Goal: Transaction & Acquisition: Purchase product/service

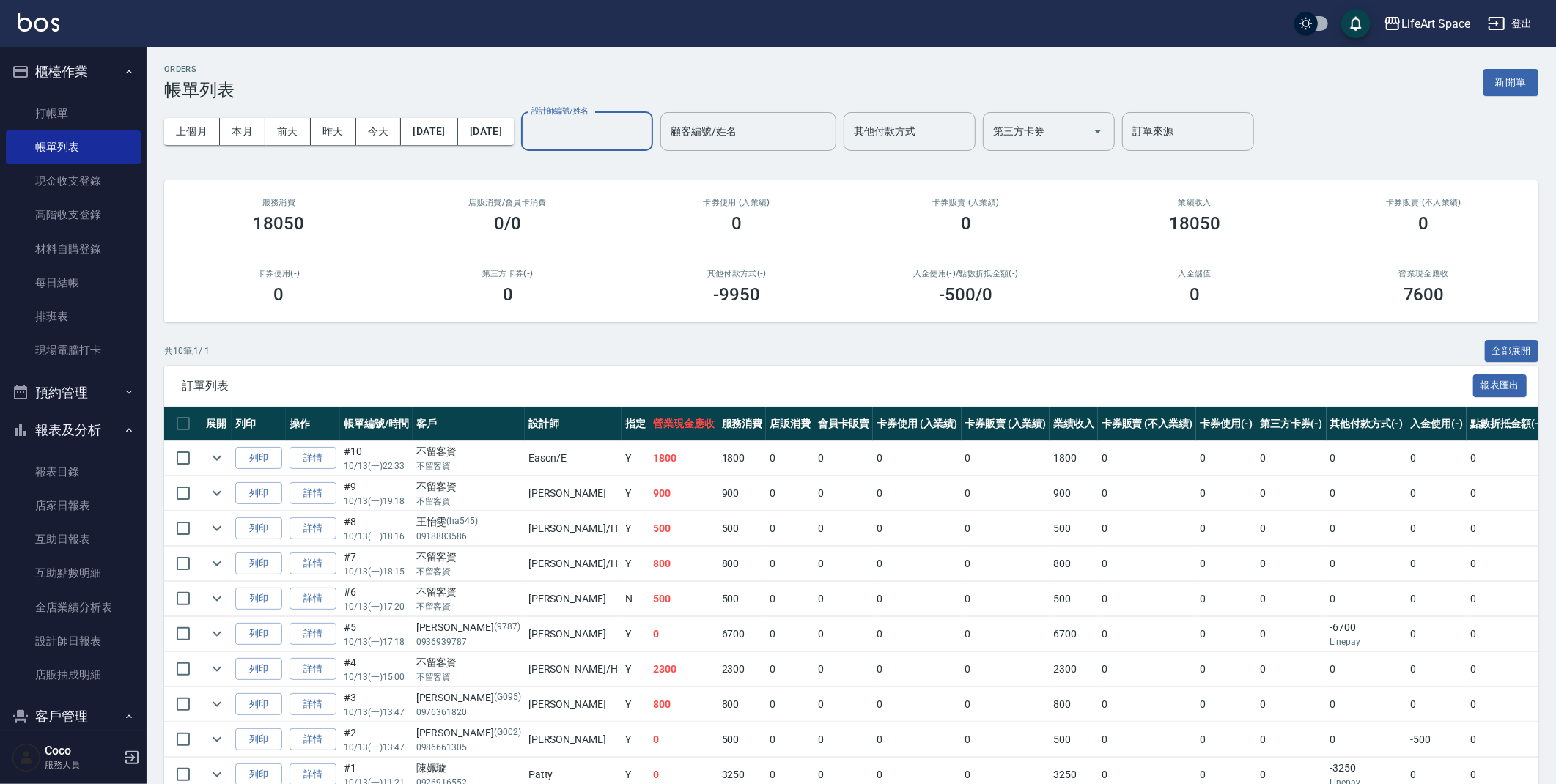
scroll to position [57, 0]
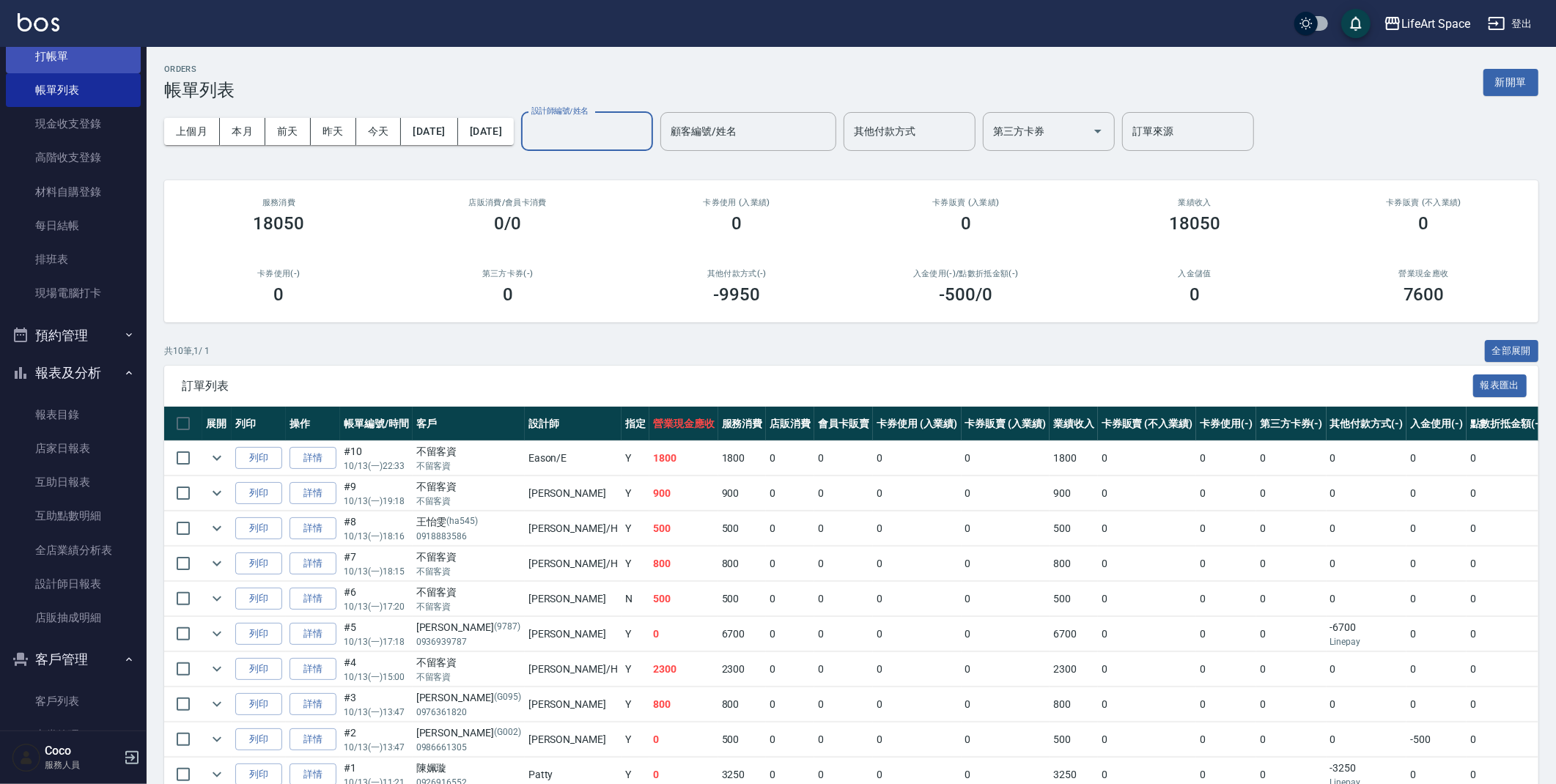
click at [95, 59] on link "打帳單" at bounding box center [73, 56] width 135 height 34
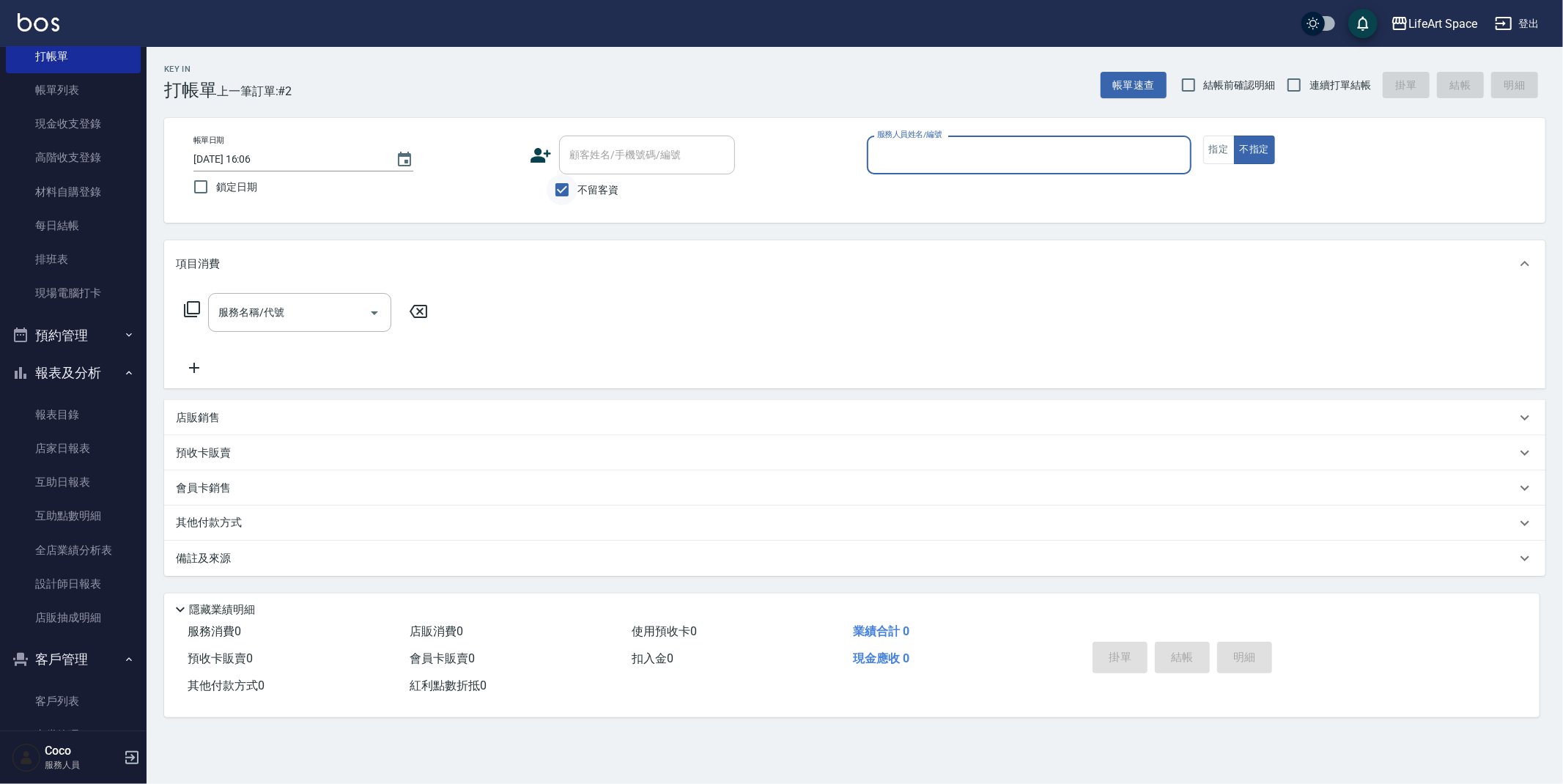
click at [562, 185] on input "不留客資" at bounding box center [561, 190] width 31 height 31
checkbox input "false"
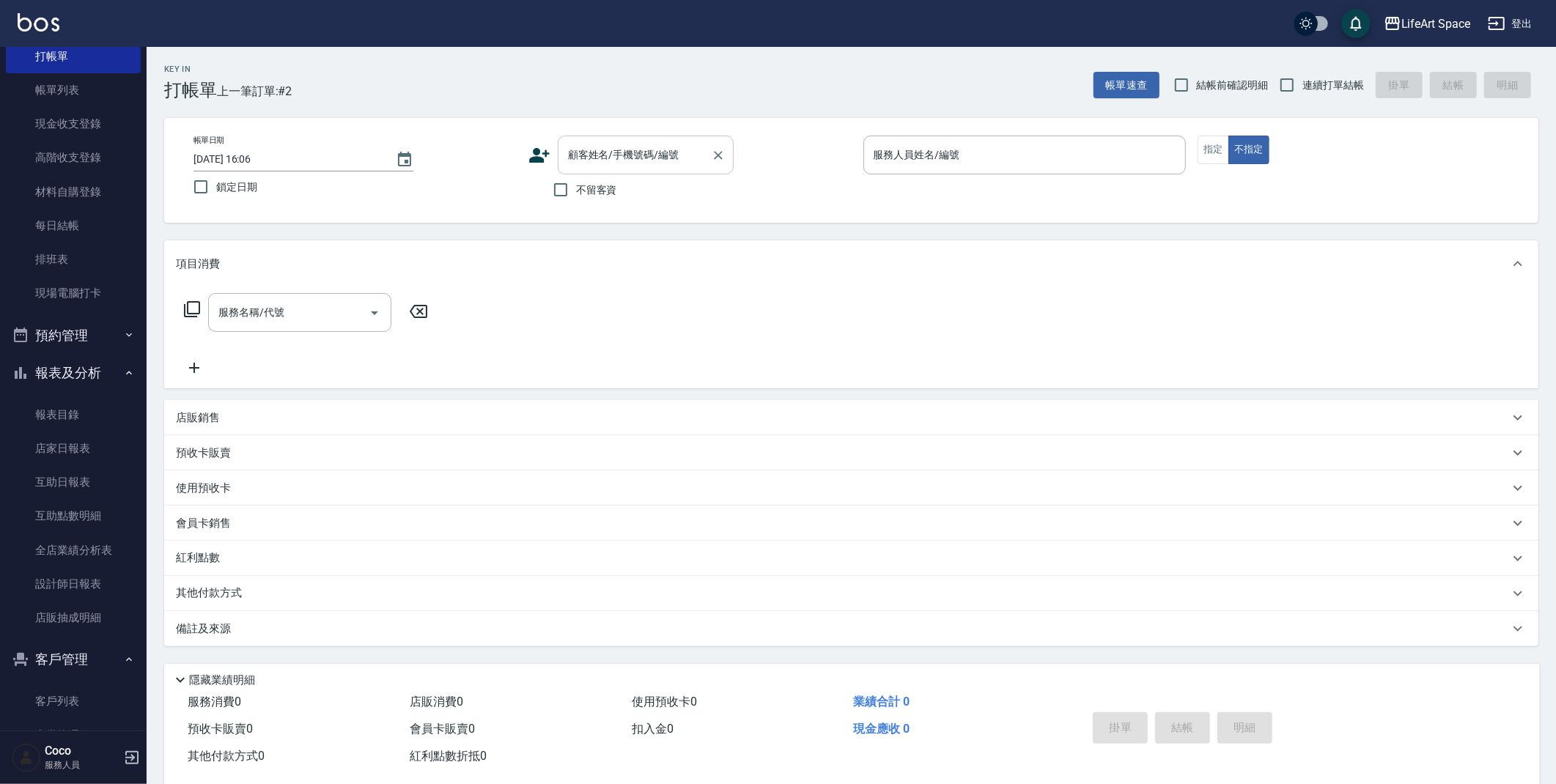
click at [589, 163] on input "顧客姓名/手機號碼/編號" at bounding box center [635, 155] width 141 height 26
click at [592, 193] on li "[PERSON_NAME]/0953381510/" at bounding box center [646, 192] width 176 height 24
type input "[PERSON_NAME]/0953381510/"
type input "[PERSON_NAME](無代號)"
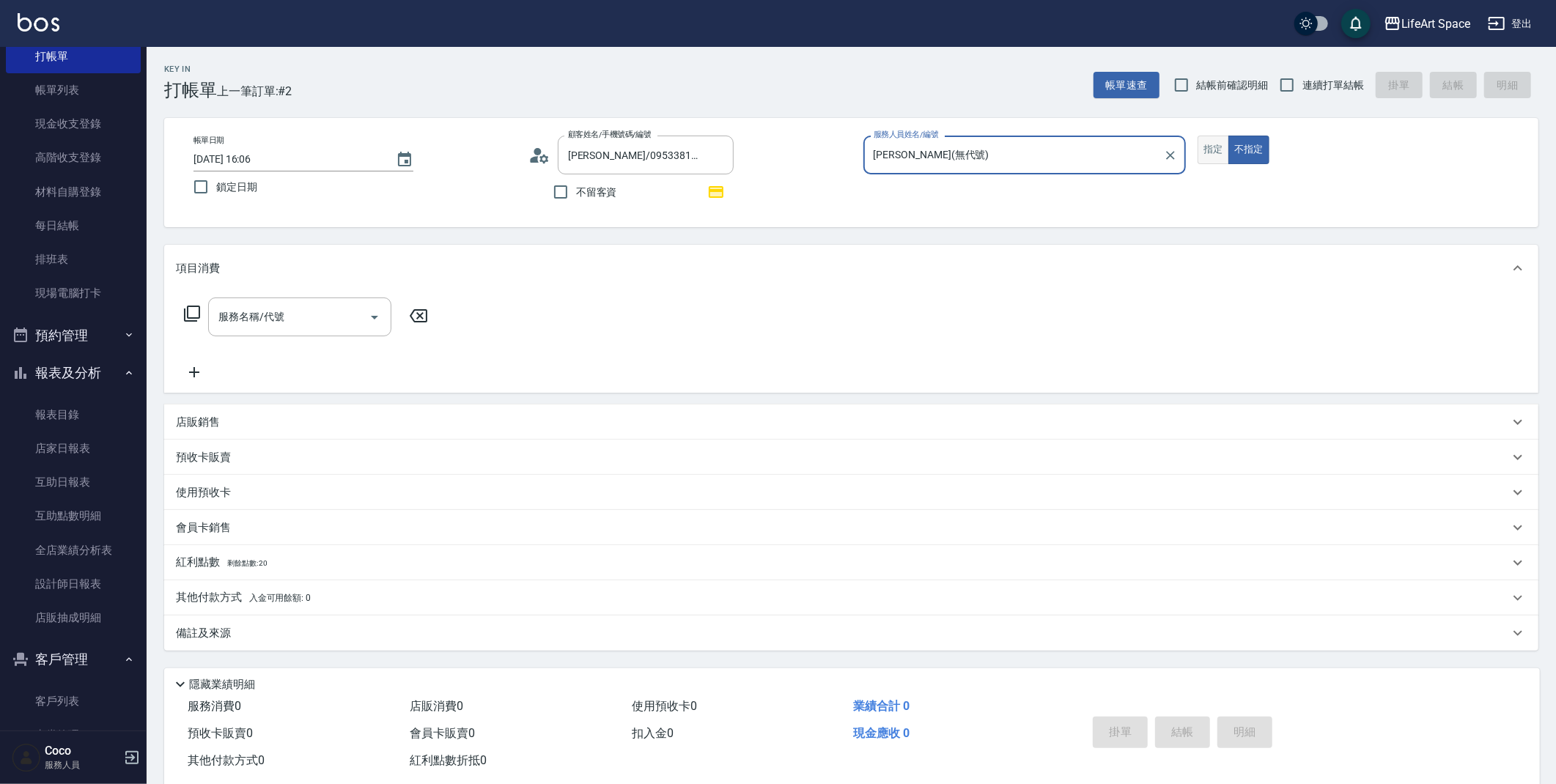
click at [1216, 152] on button "指定" at bounding box center [1213, 150] width 32 height 29
click at [248, 323] on input "服務名稱/代號" at bounding box center [288, 317] width 148 height 26
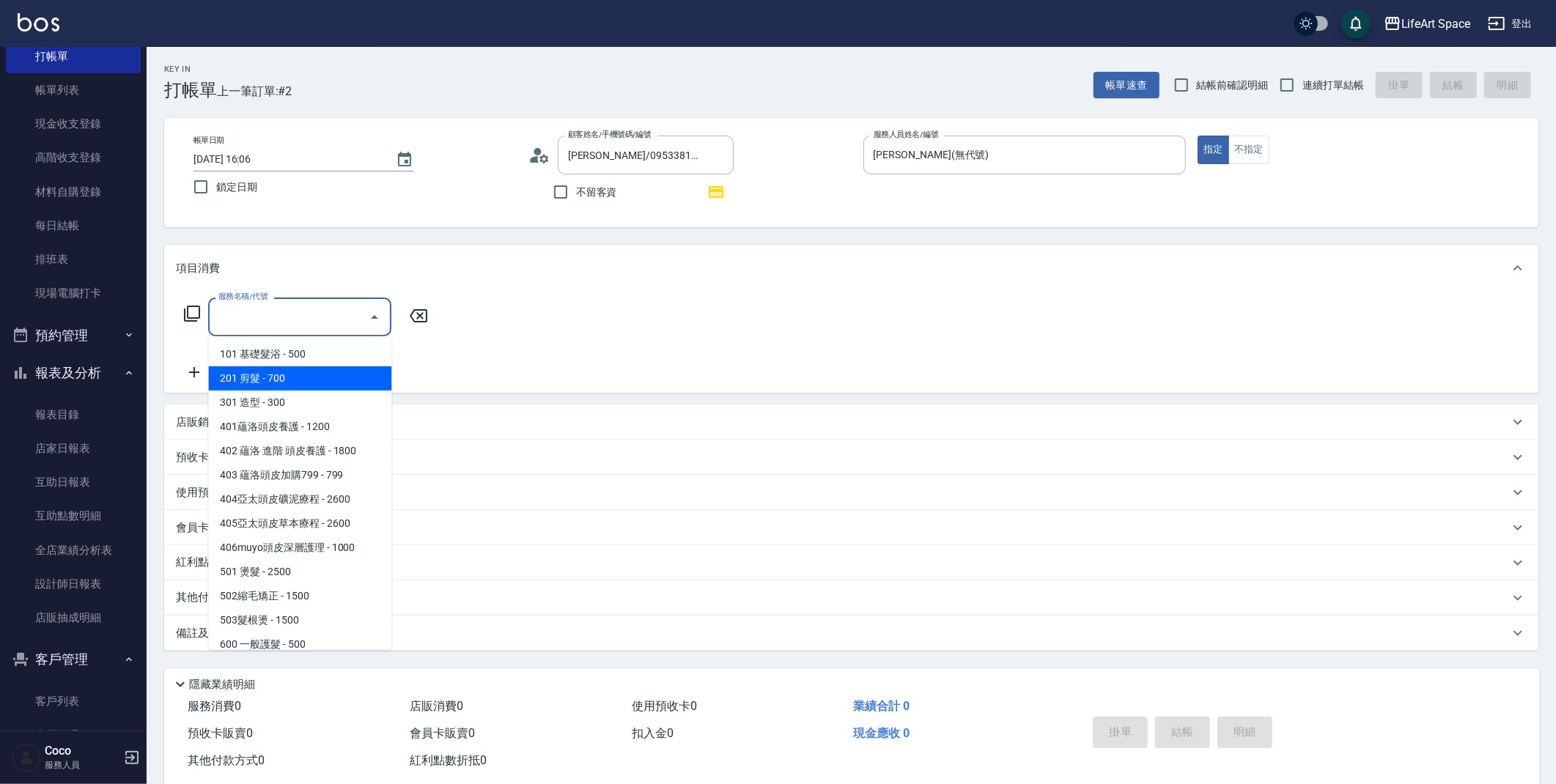
click at [258, 374] on span "201 剪髮 - 700" at bounding box center [299, 378] width 183 height 24
type input "201 剪髮(201)"
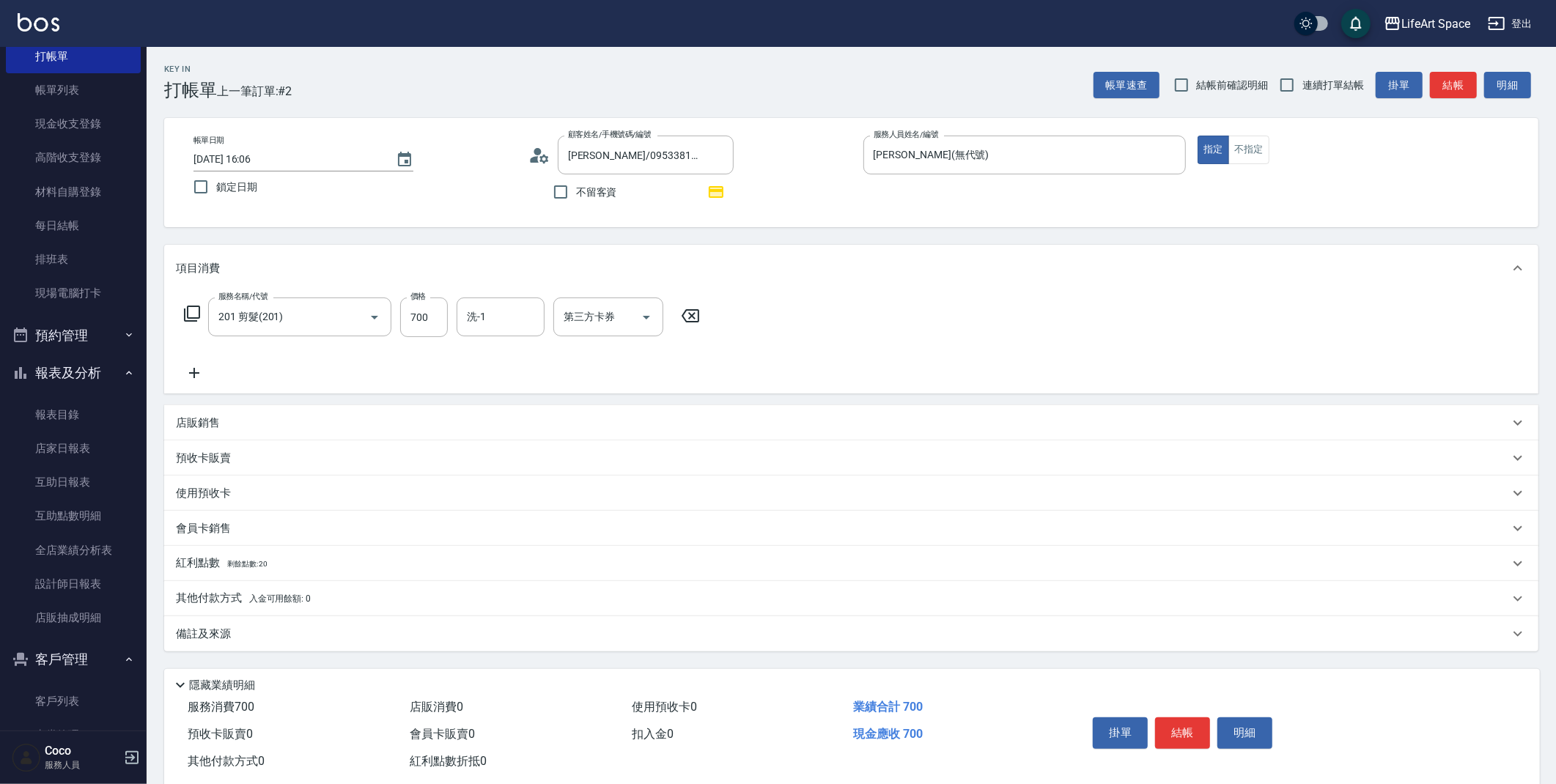
click at [196, 372] on icon at bounding box center [194, 372] width 37 height 17
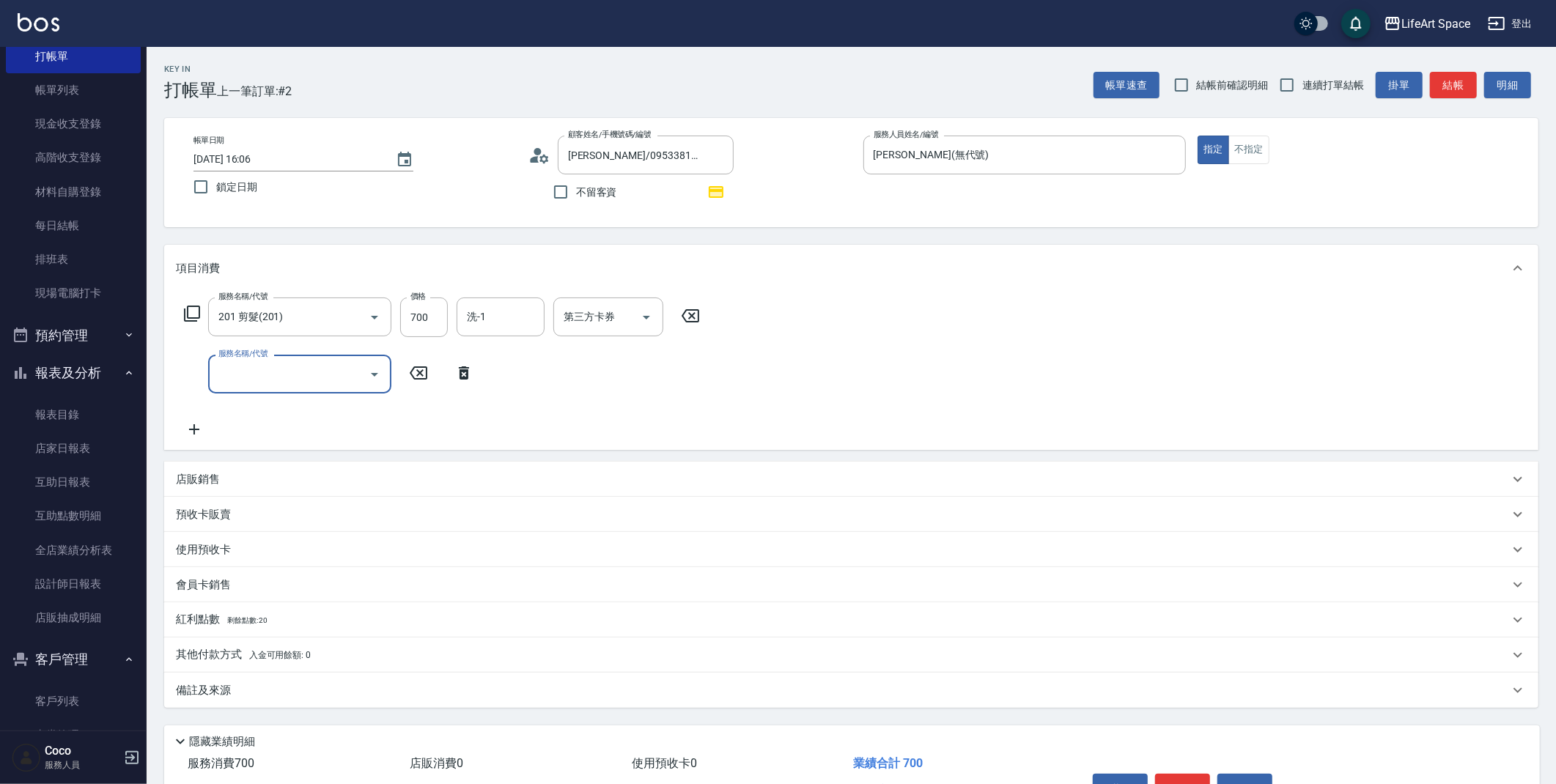
click at [266, 384] on input "服務名稱/代號" at bounding box center [288, 374] width 148 height 26
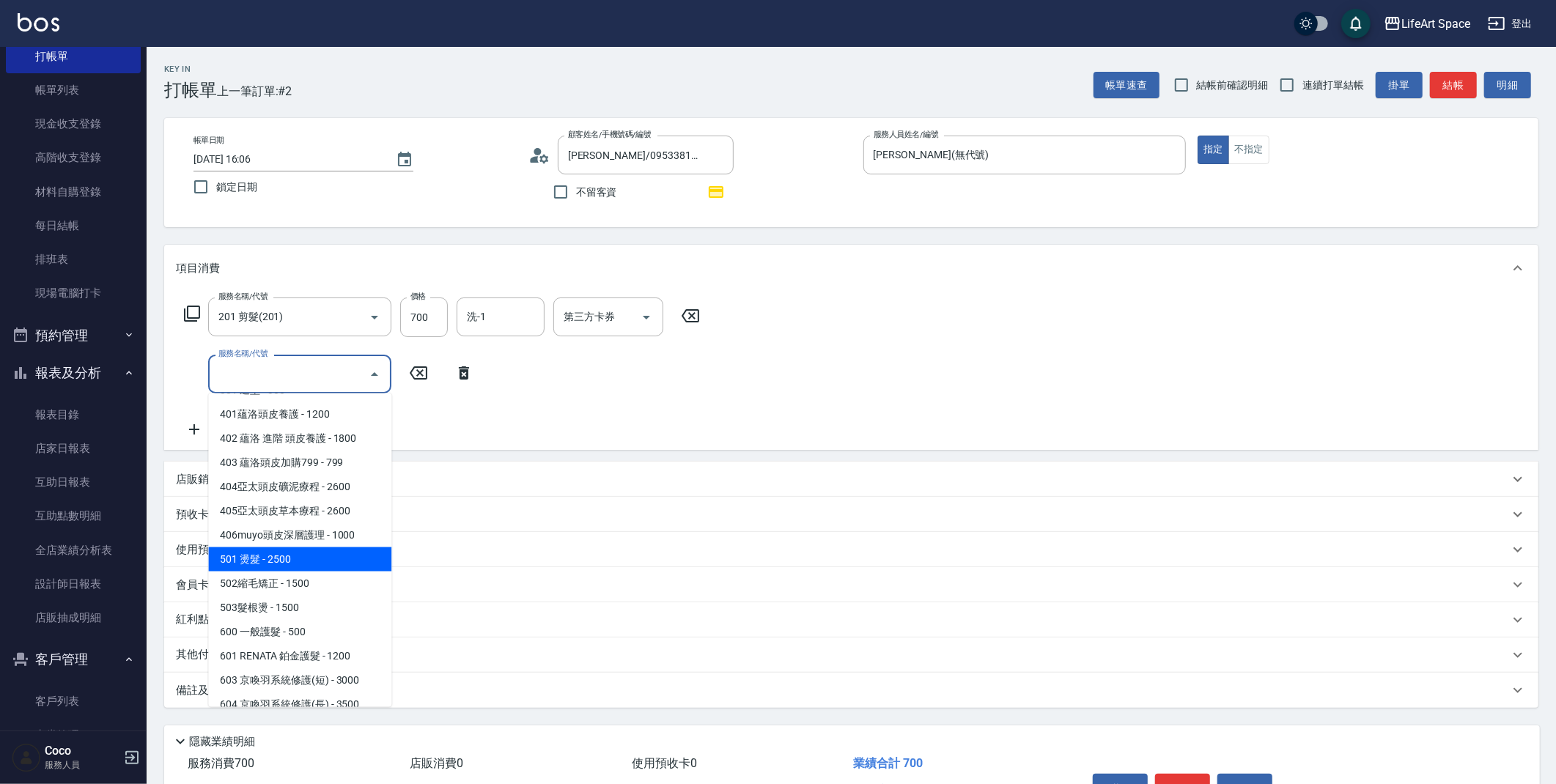
scroll to position [229, 0]
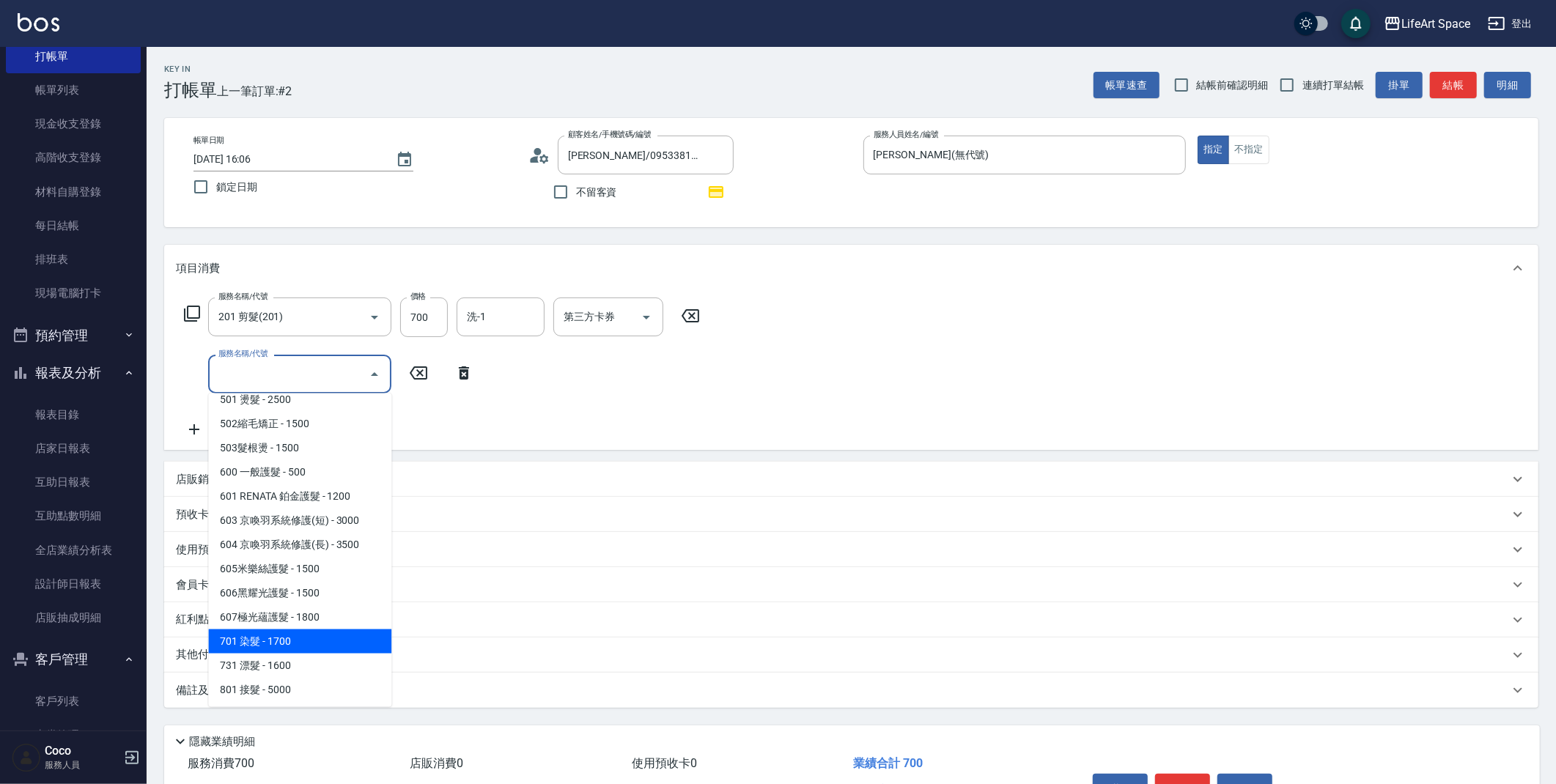
click at [288, 636] on span "701 染髮 - 1700" at bounding box center [299, 641] width 183 height 24
type input "701 染髮(701)"
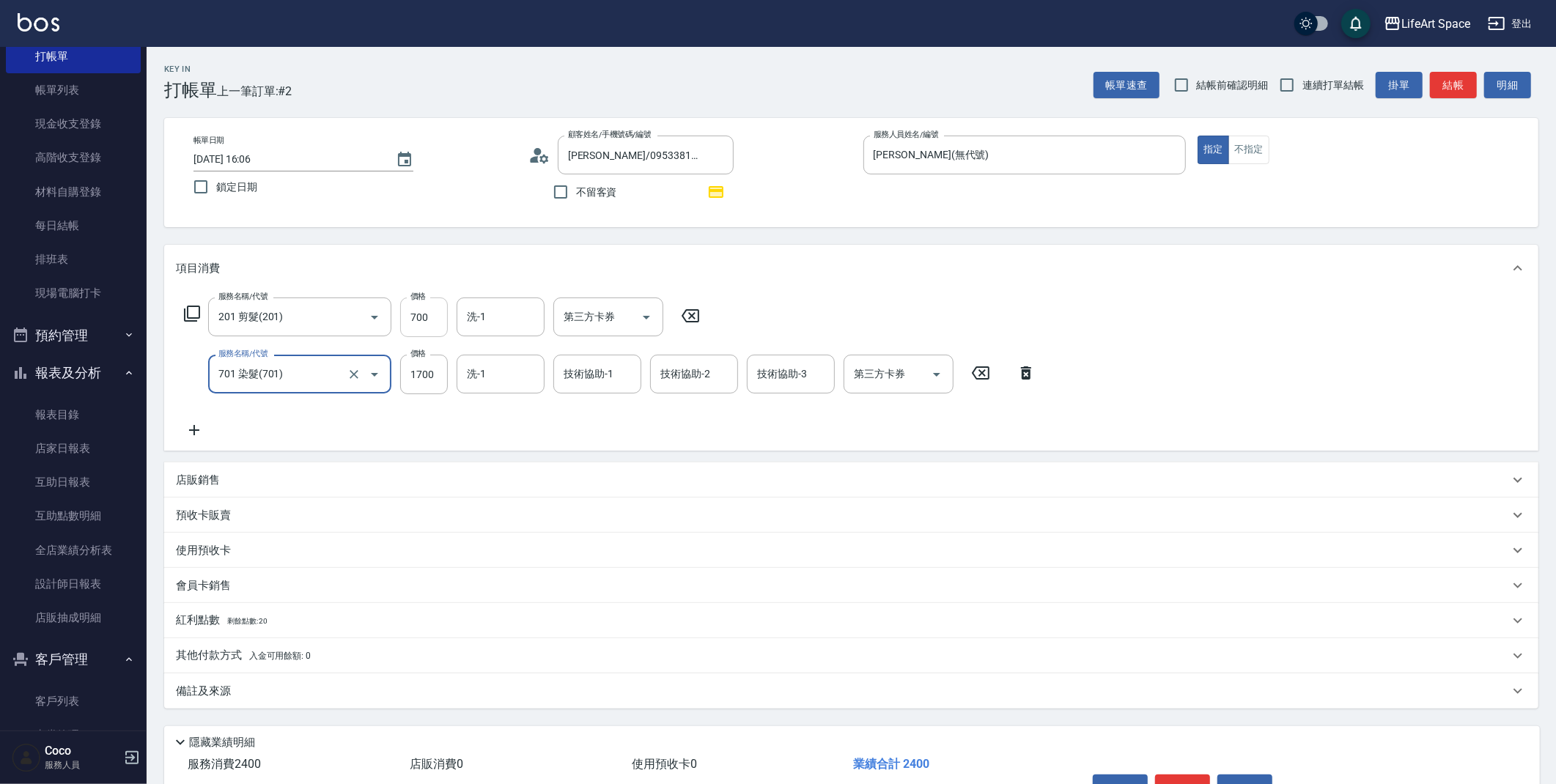
click at [428, 315] on input "700" at bounding box center [424, 317] width 47 height 40
type input "1000"
click at [434, 377] on input "1700" at bounding box center [424, 374] width 47 height 40
type input "2400"
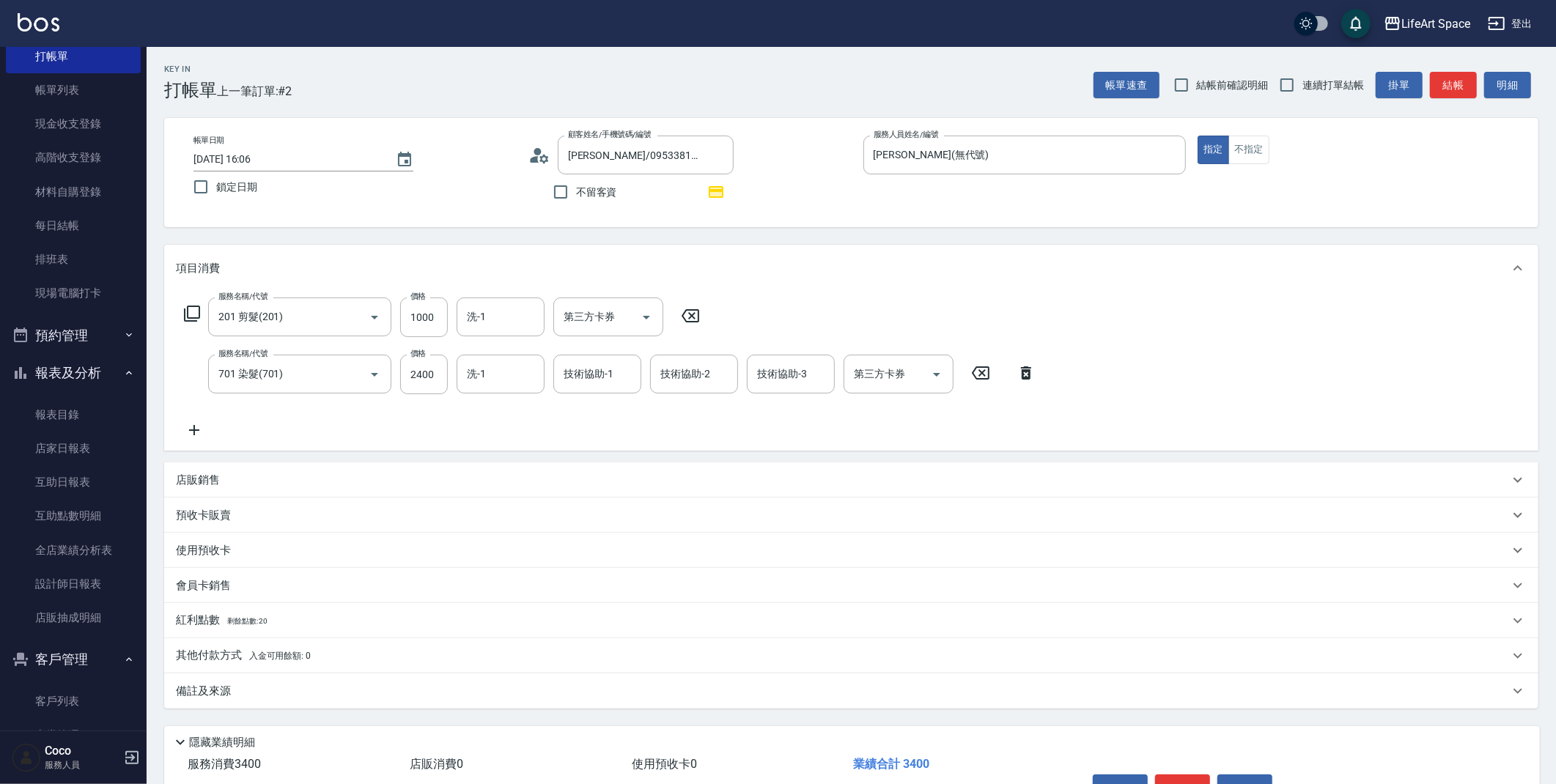
click at [254, 590] on div "會員卡銷售" at bounding box center [842, 585] width 1333 height 15
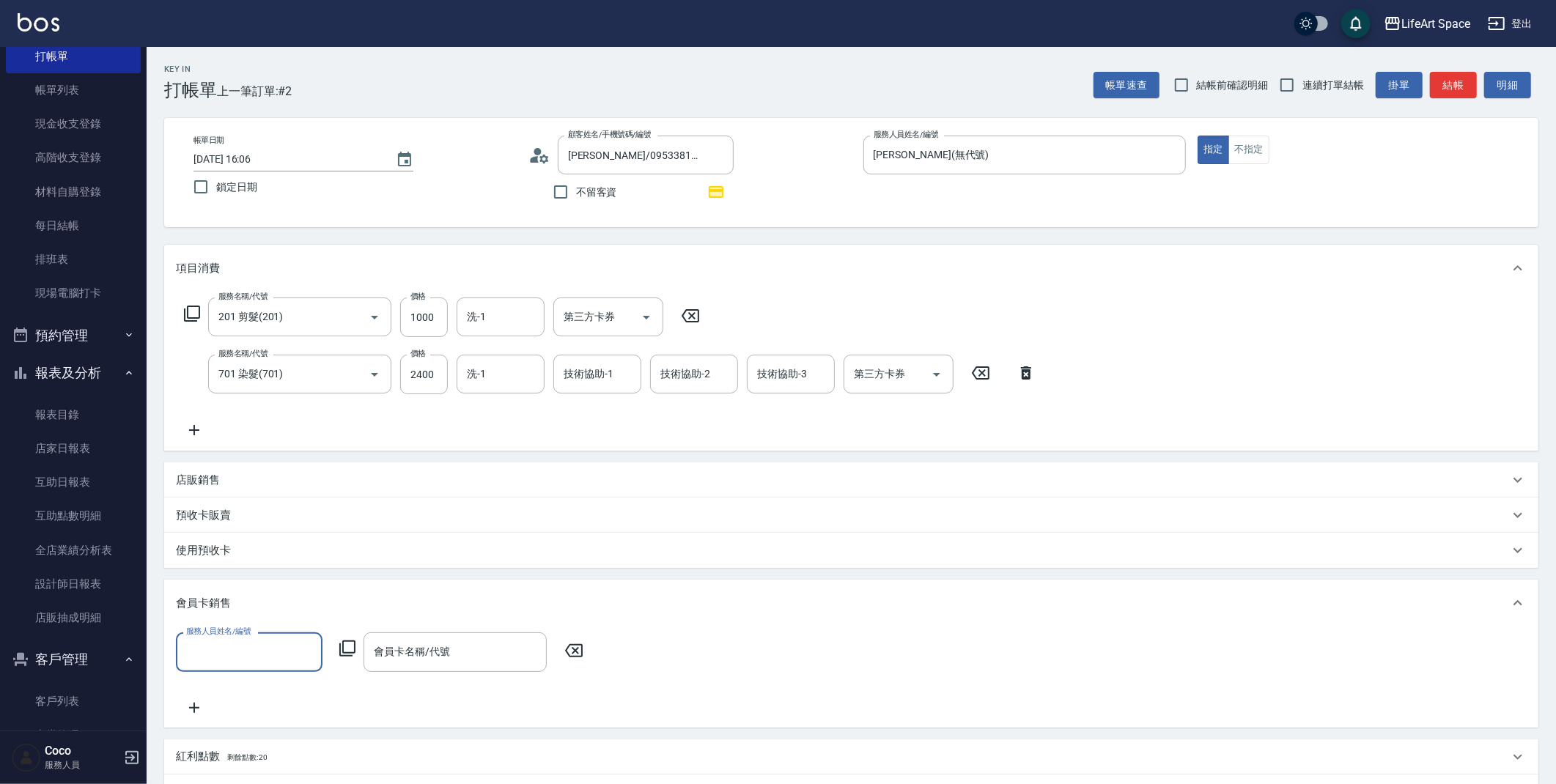
scroll to position [0, 0]
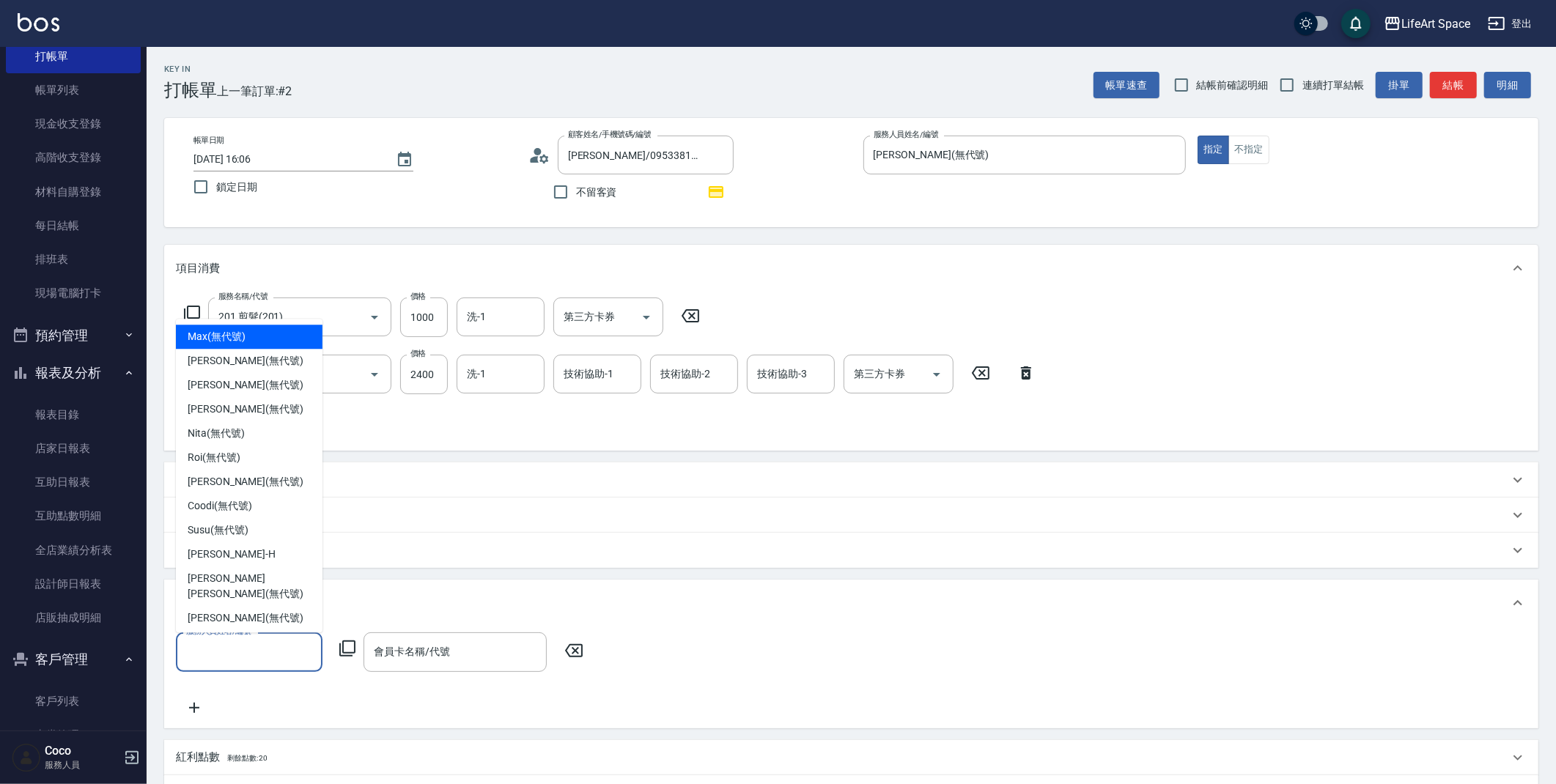
click at [259, 658] on input "服務人員姓名/編號" at bounding box center [248, 652] width 133 height 26
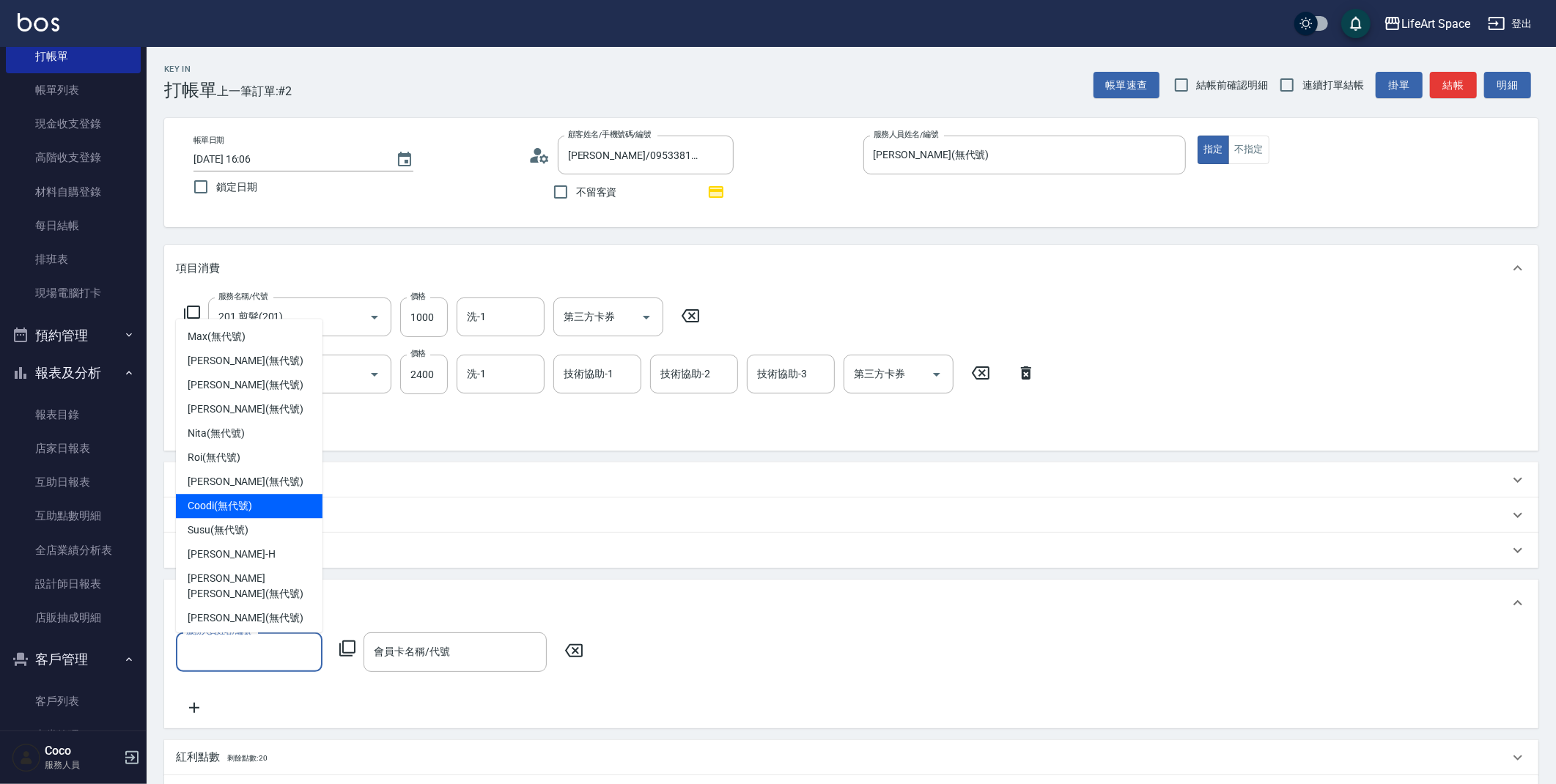
scroll to position [3, 0]
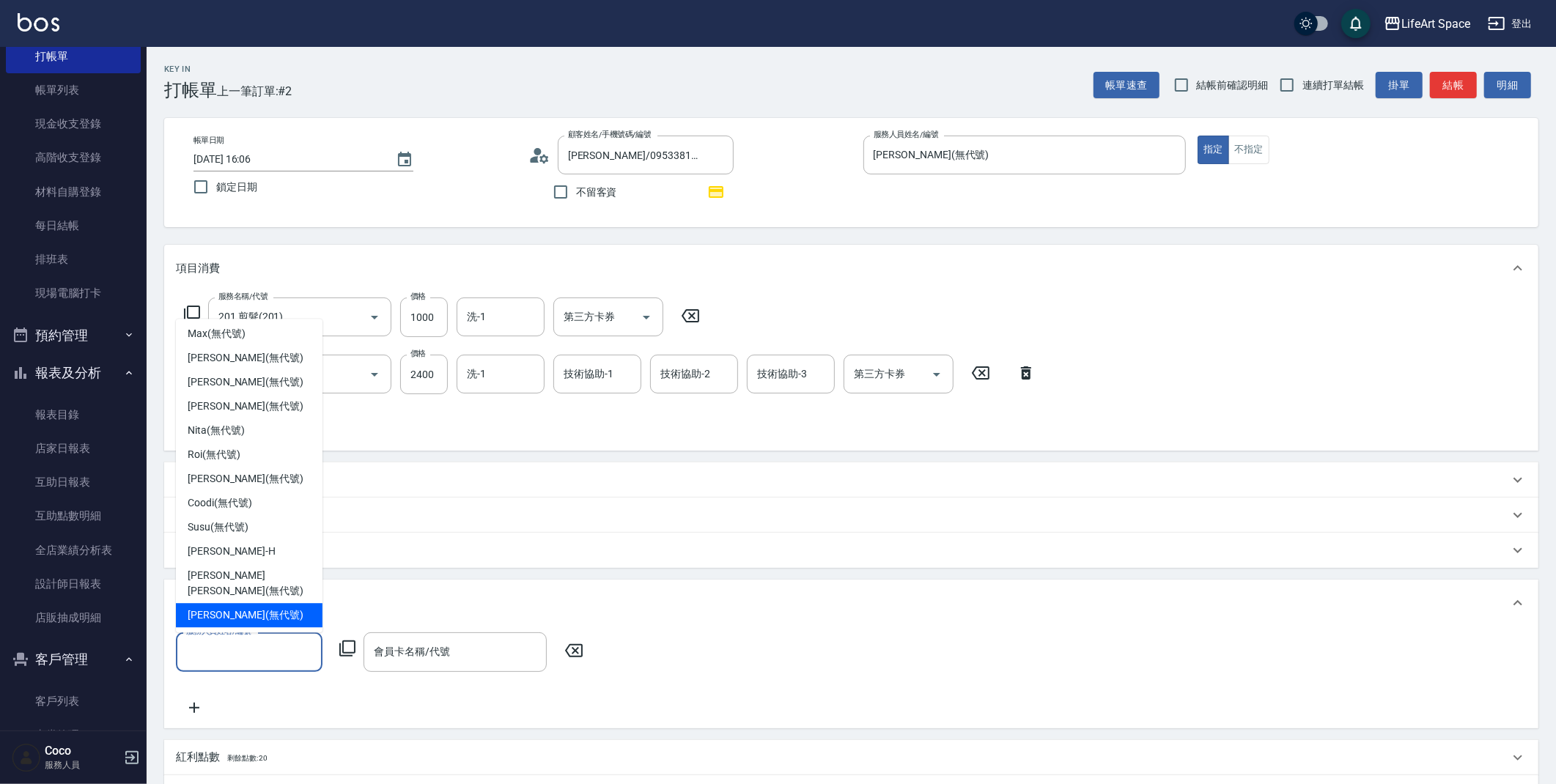
click at [269, 603] on div "[PERSON_NAME] (無代號)" at bounding box center [249, 615] width 147 height 24
type input "[PERSON_NAME](無代號)"
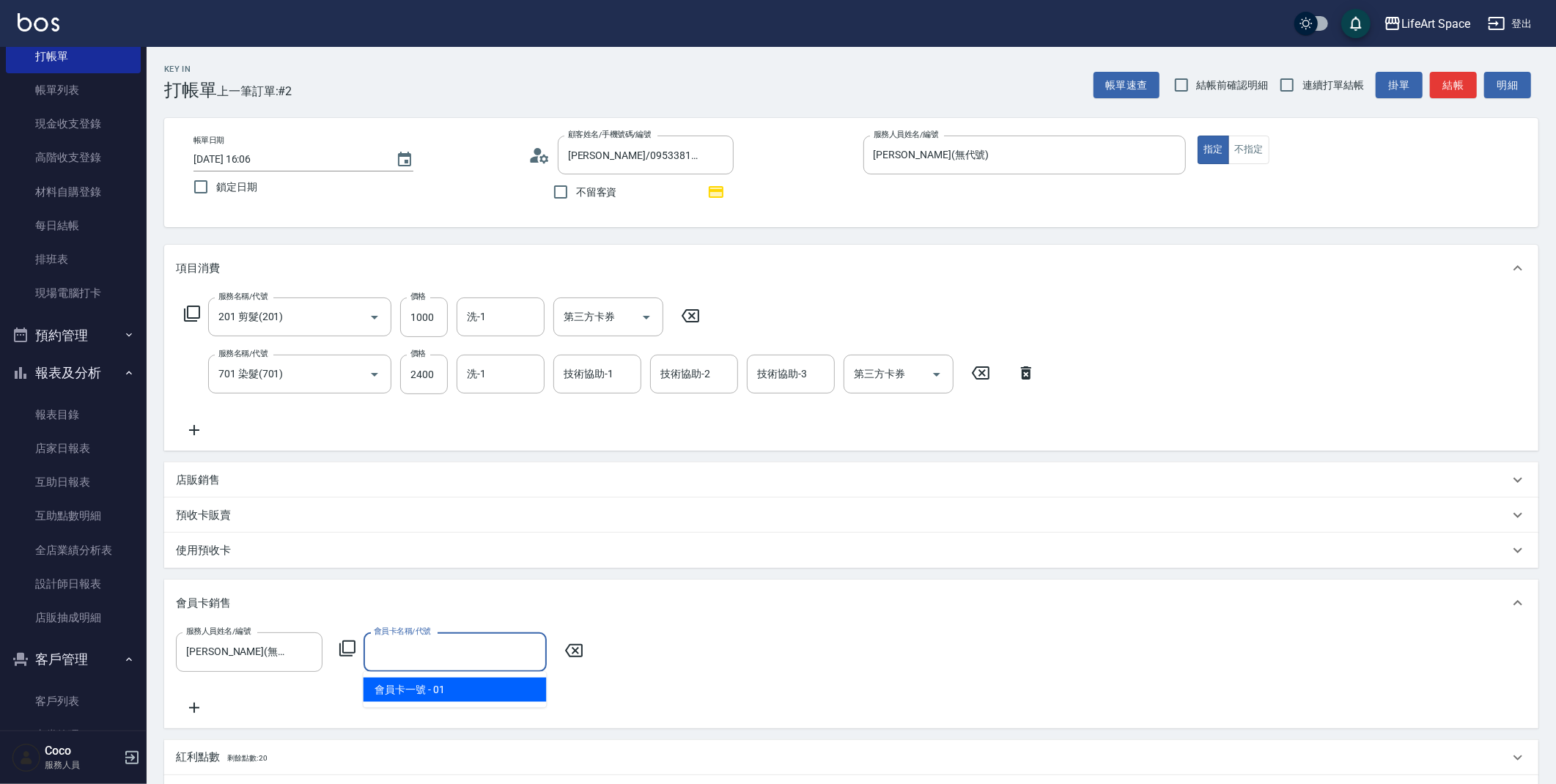
click at [394, 656] on input "會員卡名稱/代號" at bounding box center [455, 652] width 170 height 26
click at [446, 695] on span "會員卡一號 - 01" at bounding box center [455, 690] width 183 height 24
type input "會員卡一號-0天"
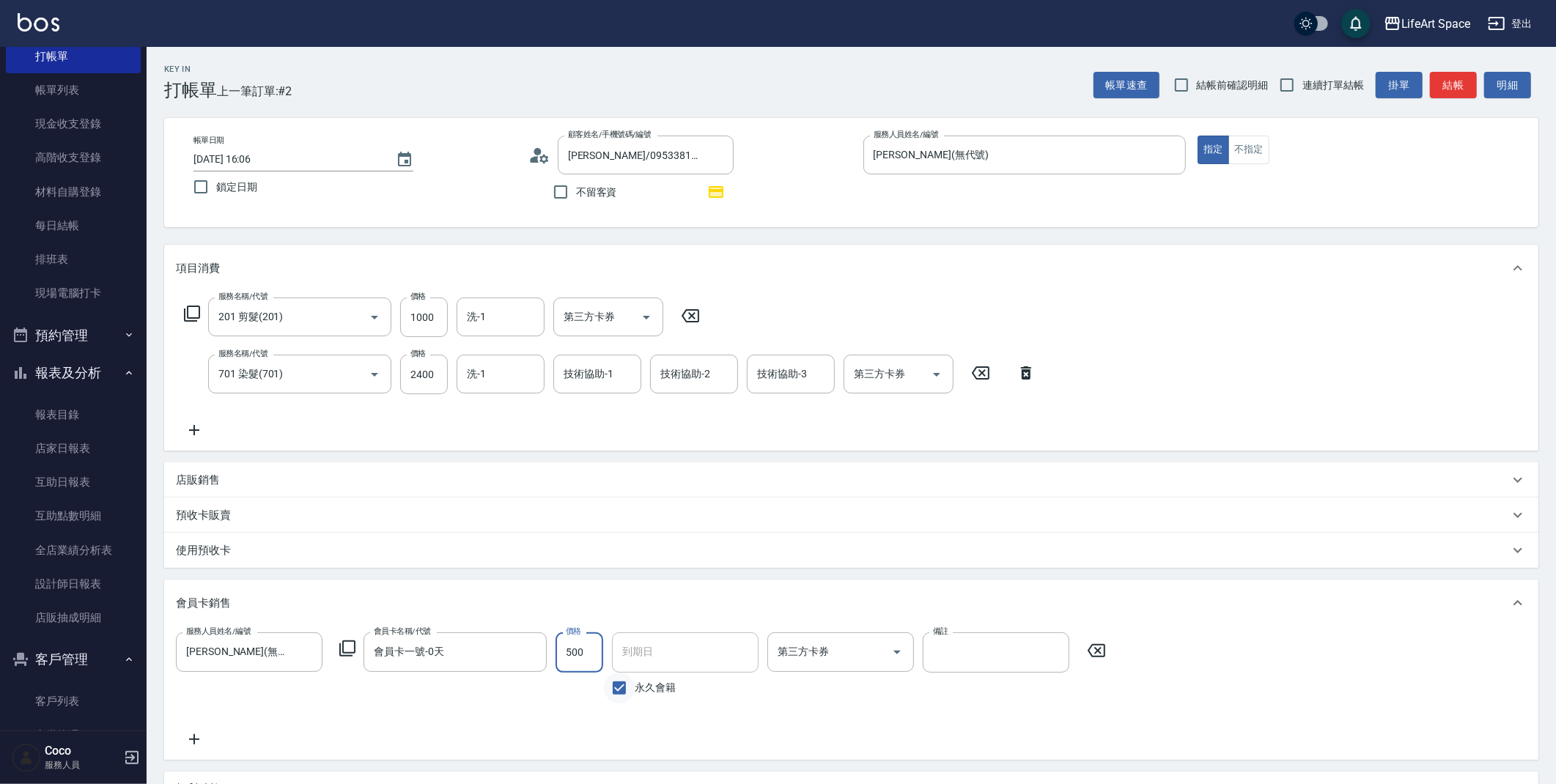
type input "500"
click at [618, 686] on input "永久會籍" at bounding box center [619, 688] width 31 height 31
checkbox input "false"
click at [645, 665] on input "[DATE]" at bounding box center [680, 652] width 136 height 40
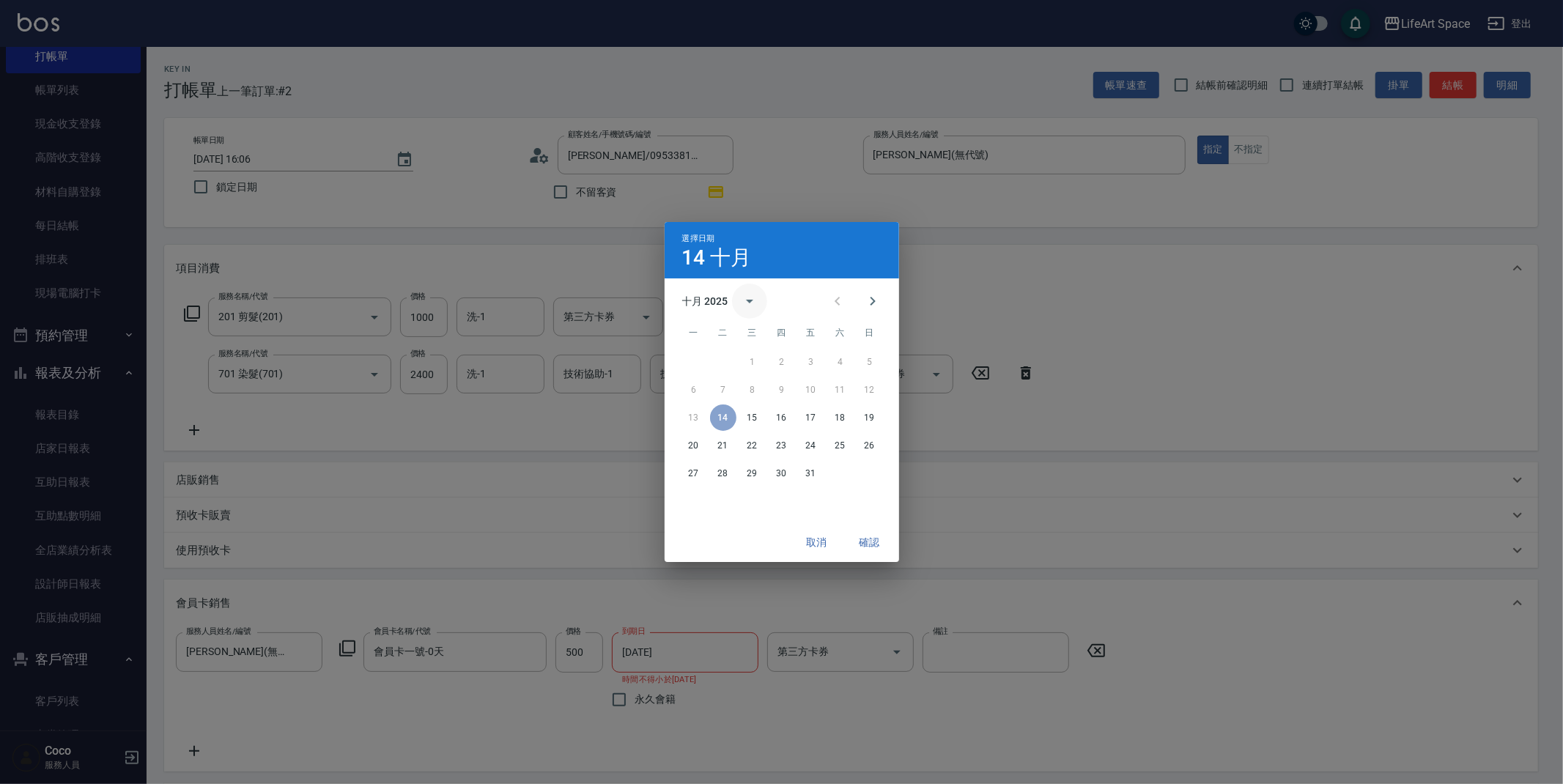
click at [756, 293] on icon "calendar view is open, switch to year view" at bounding box center [749, 300] width 17 height 17
click at [772, 336] on button "2026" at bounding box center [781, 335] width 53 height 26
type input "[DATE]"
click at [869, 537] on button "確認" at bounding box center [869, 542] width 47 height 27
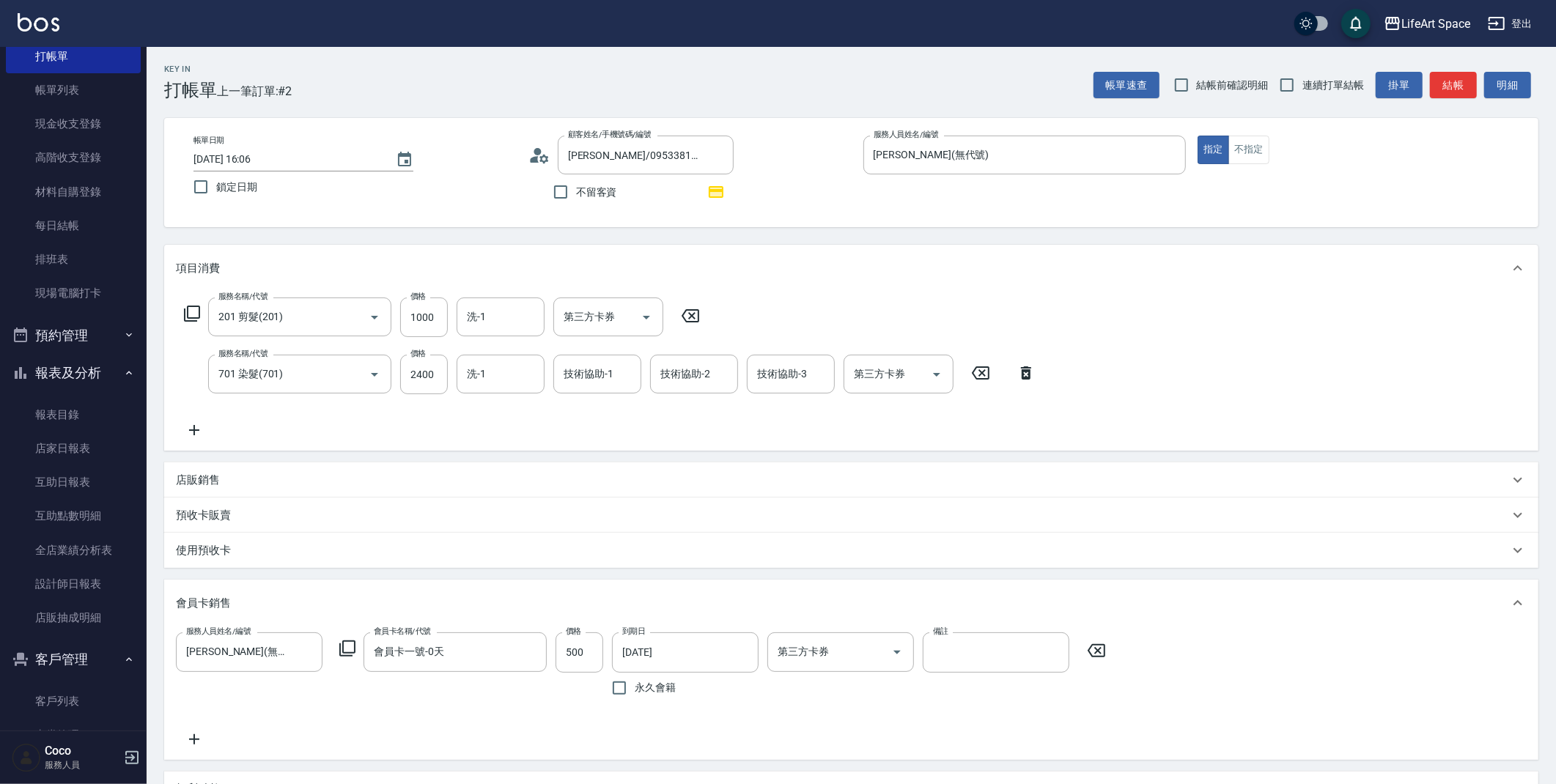
click at [227, 478] on div "店販銷售" at bounding box center [842, 480] width 1333 height 15
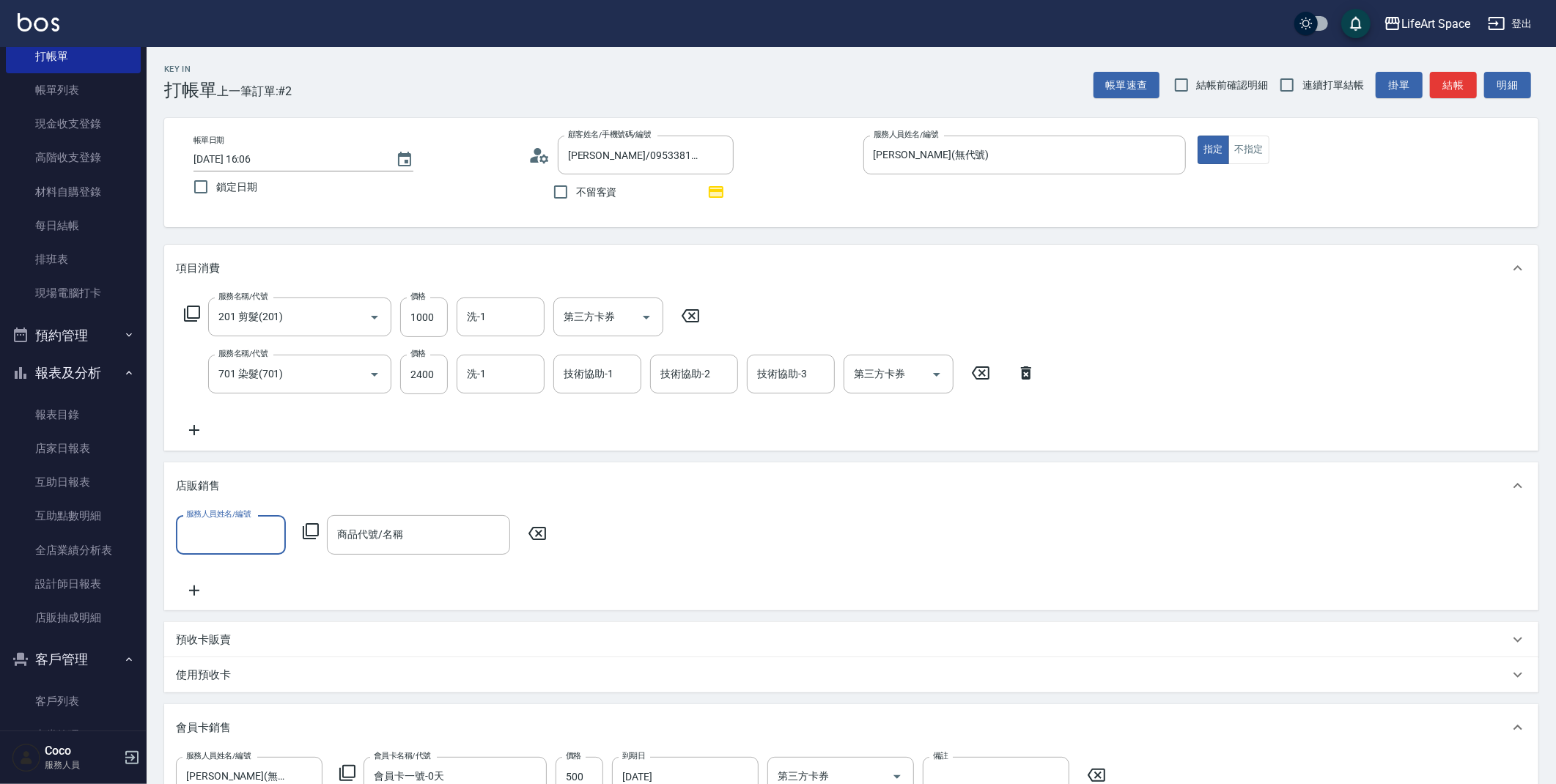
scroll to position [0, 0]
click at [236, 522] on input "服務人員姓名/編號" at bounding box center [230, 534] width 97 height 26
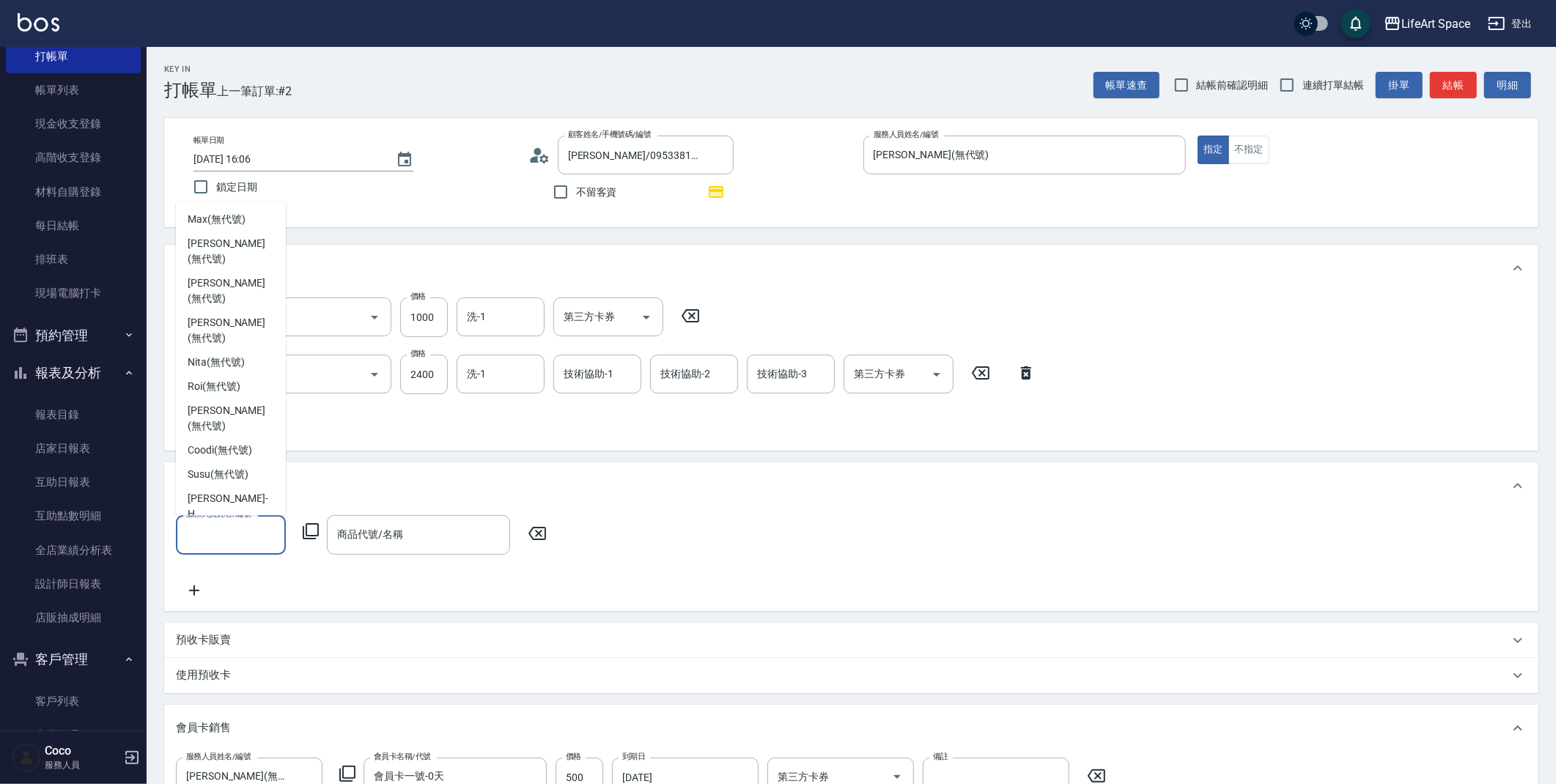
click at [245, 585] on span "[PERSON_NAME] (無代號)" at bounding box center [230, 600] width 87 height 31
type input "[PERSON_NAME](無代號)"
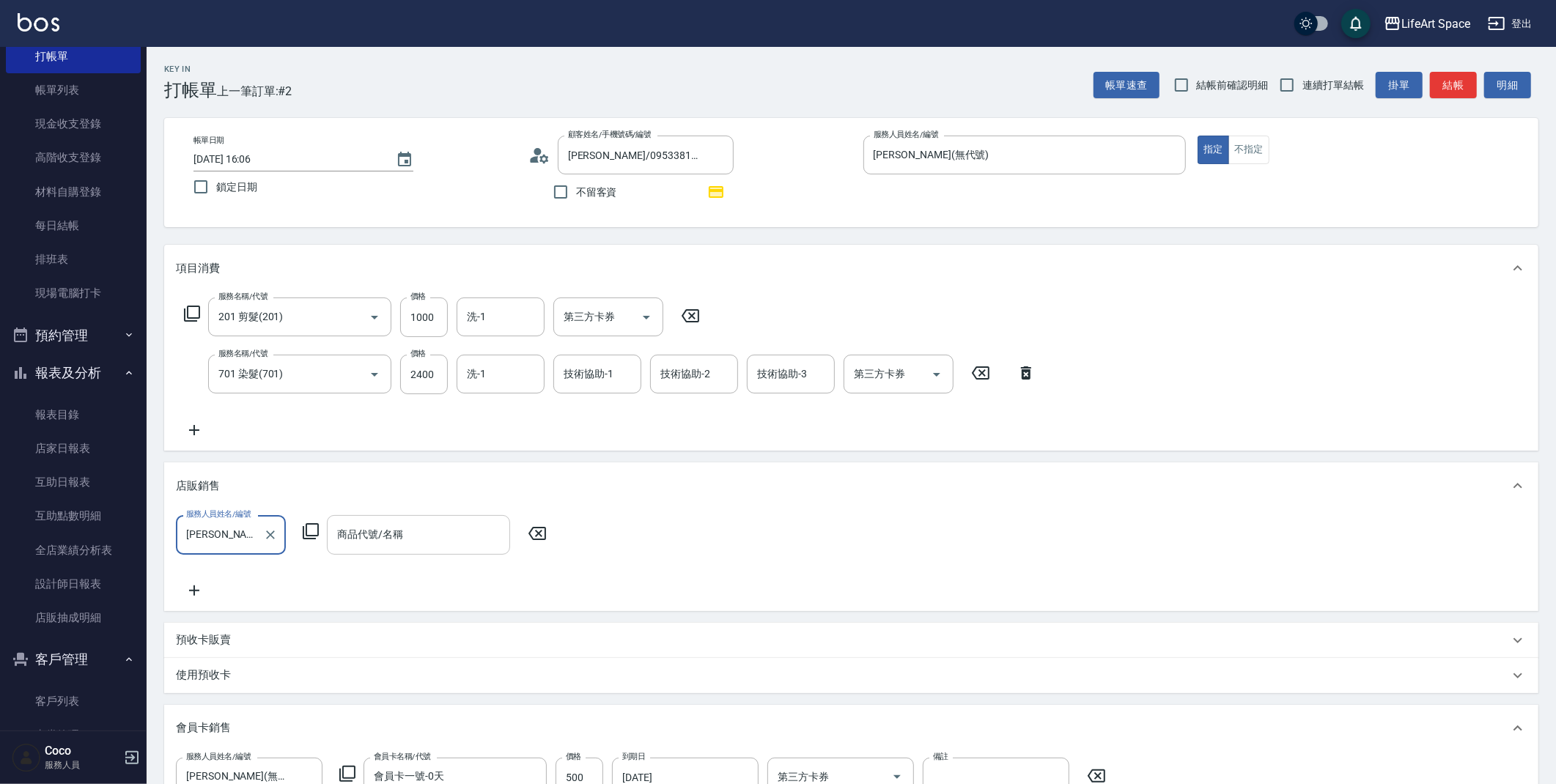
click at [403, 538] on input "商品代號/名稱" at bounding box center [419, 534] width 170 height 26
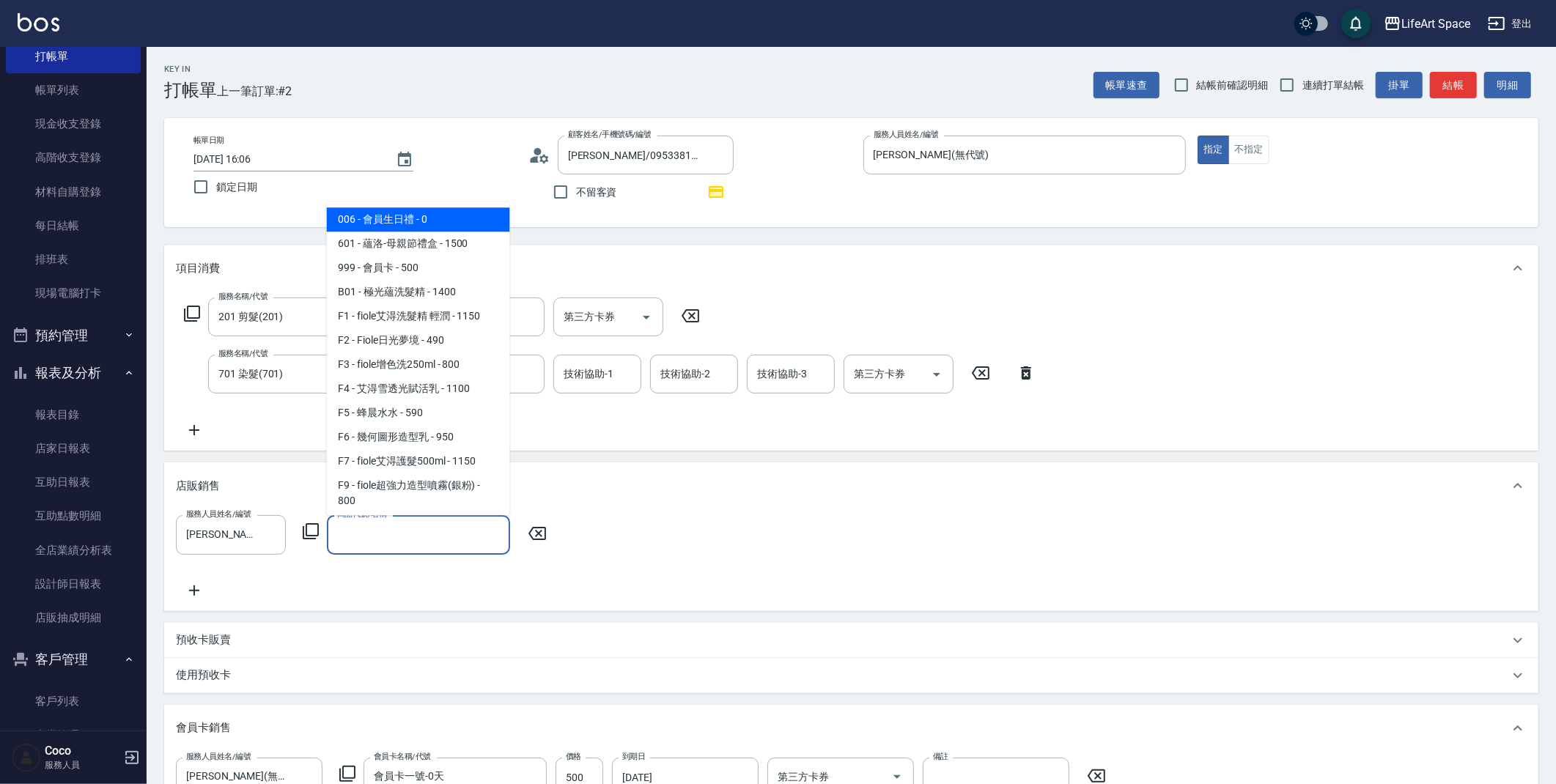
click at [419, 224] on span "006 - 會員生日禮 - 0" at bounding box center [418, 220] width 183 height 24
type input "會員生日禮"
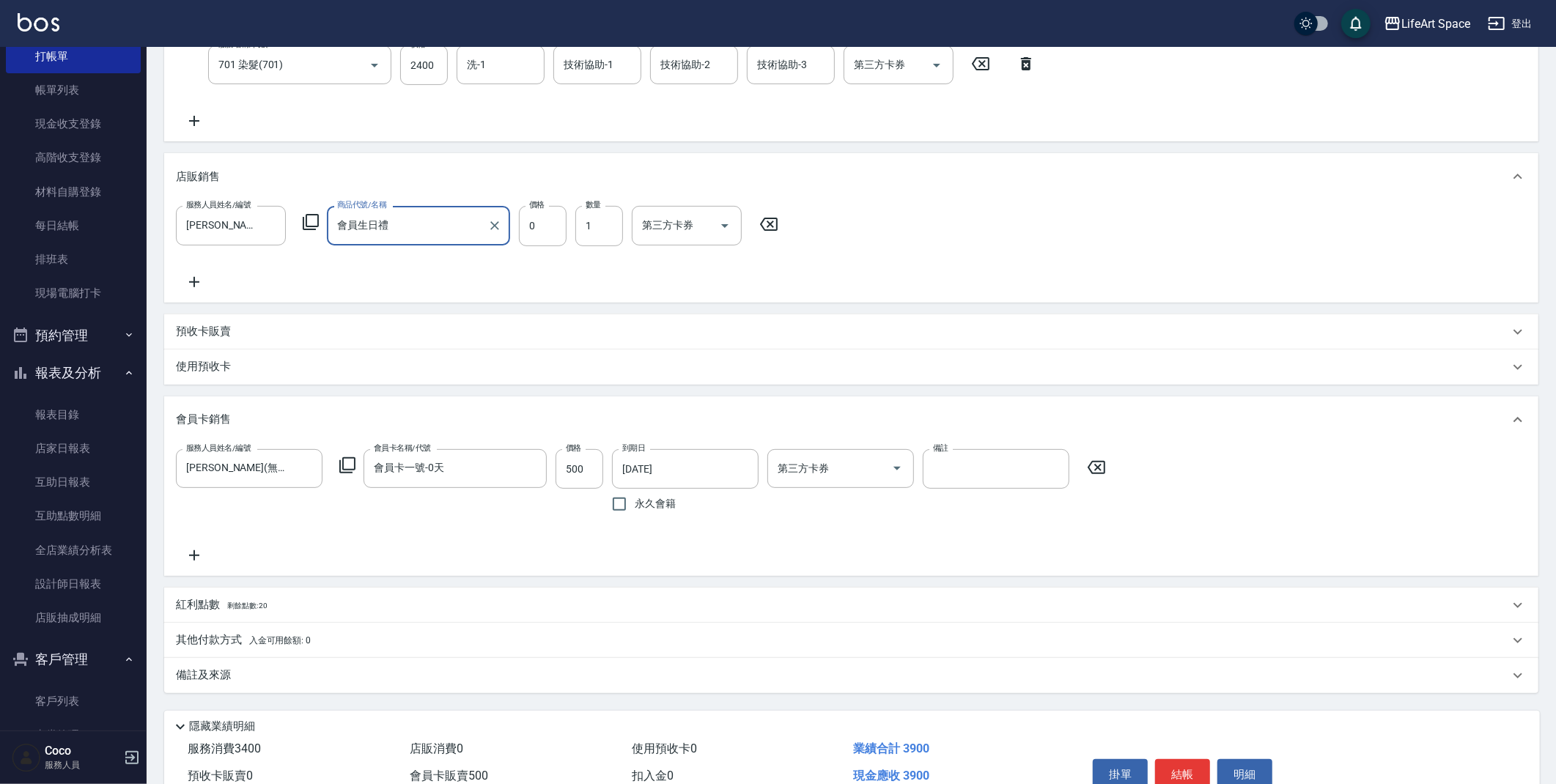
scroll to position [381, 0]
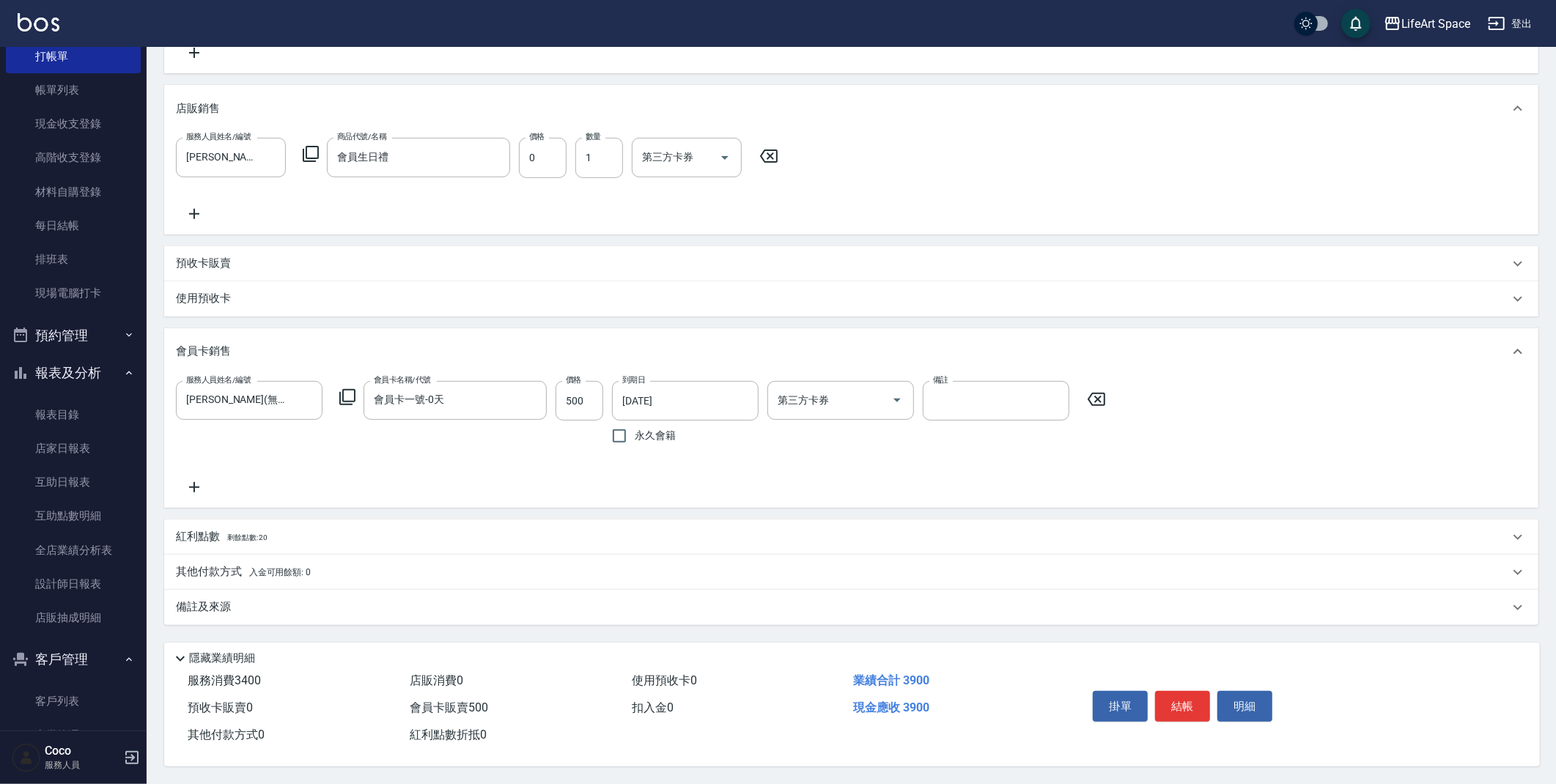
click at [286, 529] on div "紅利點數 剩餘點數: 20" at bounding box center [842, 536] width 1333 height 16
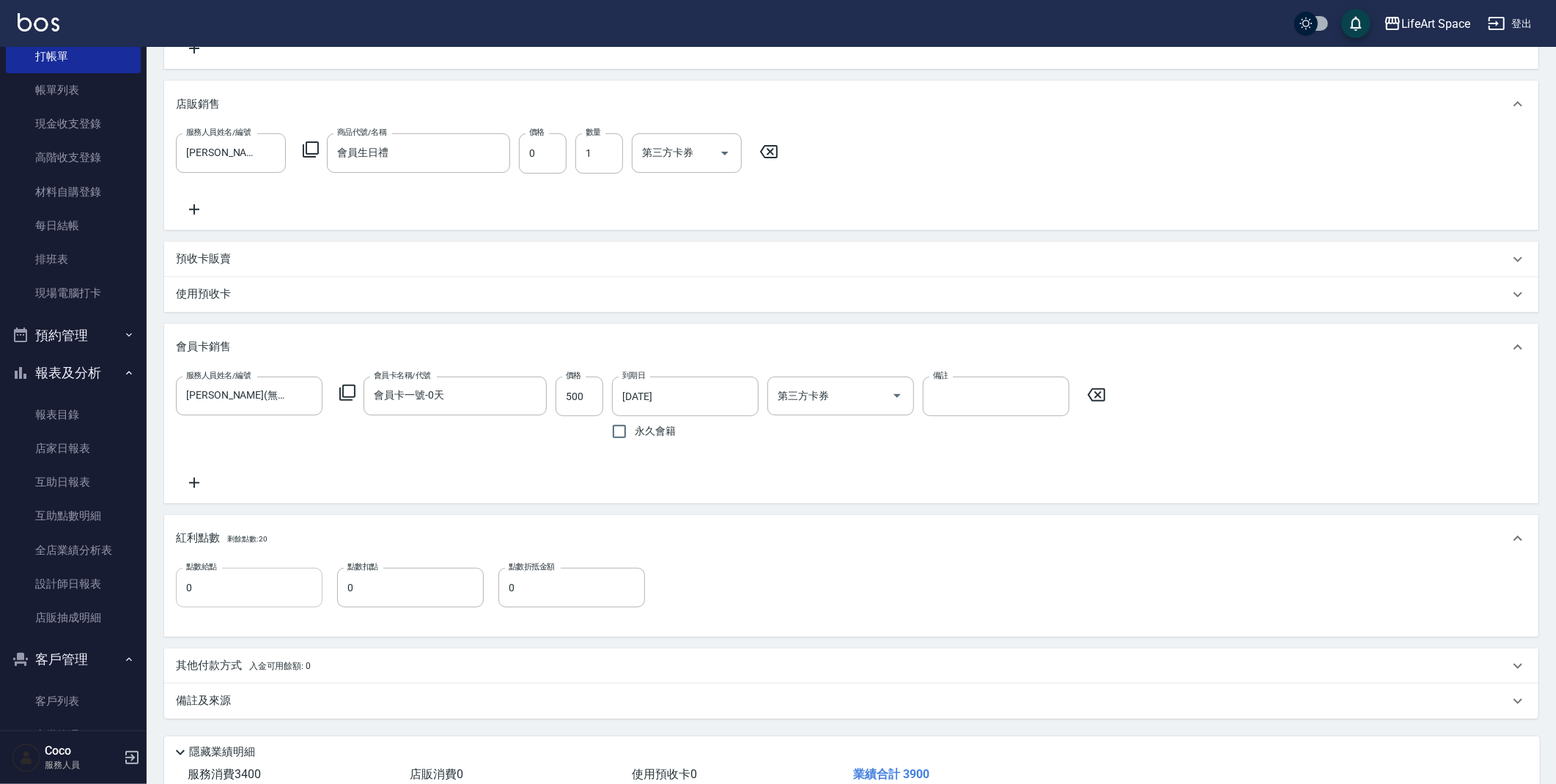
click at [247, 587] on input "0" at bounding box center [249, 587] width 147 height 40
type input "7"
click at [330, 669] on div "其他付款方式 入金可用餘額: 0" at bounding box center [842, 665] width 1333 height 16
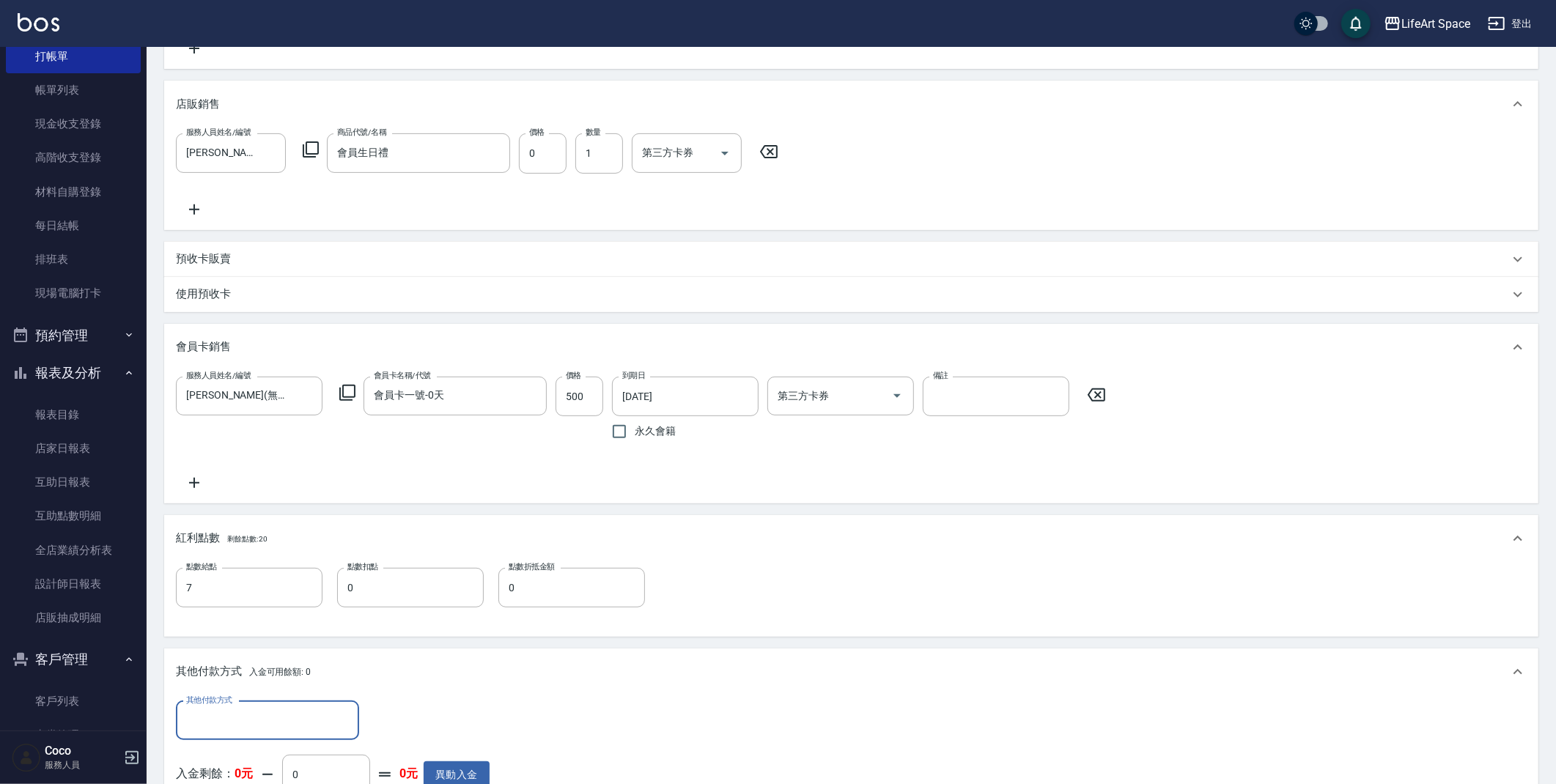
scroll to position [0, 0]
click at [311, 714] on input "其他付款方式" at bounding box center [267, 720] width 170 height 26
click at [295, 630] on span "Linepay" at bounding box center [267, 635] width 183 height 24
type input "Linepay"
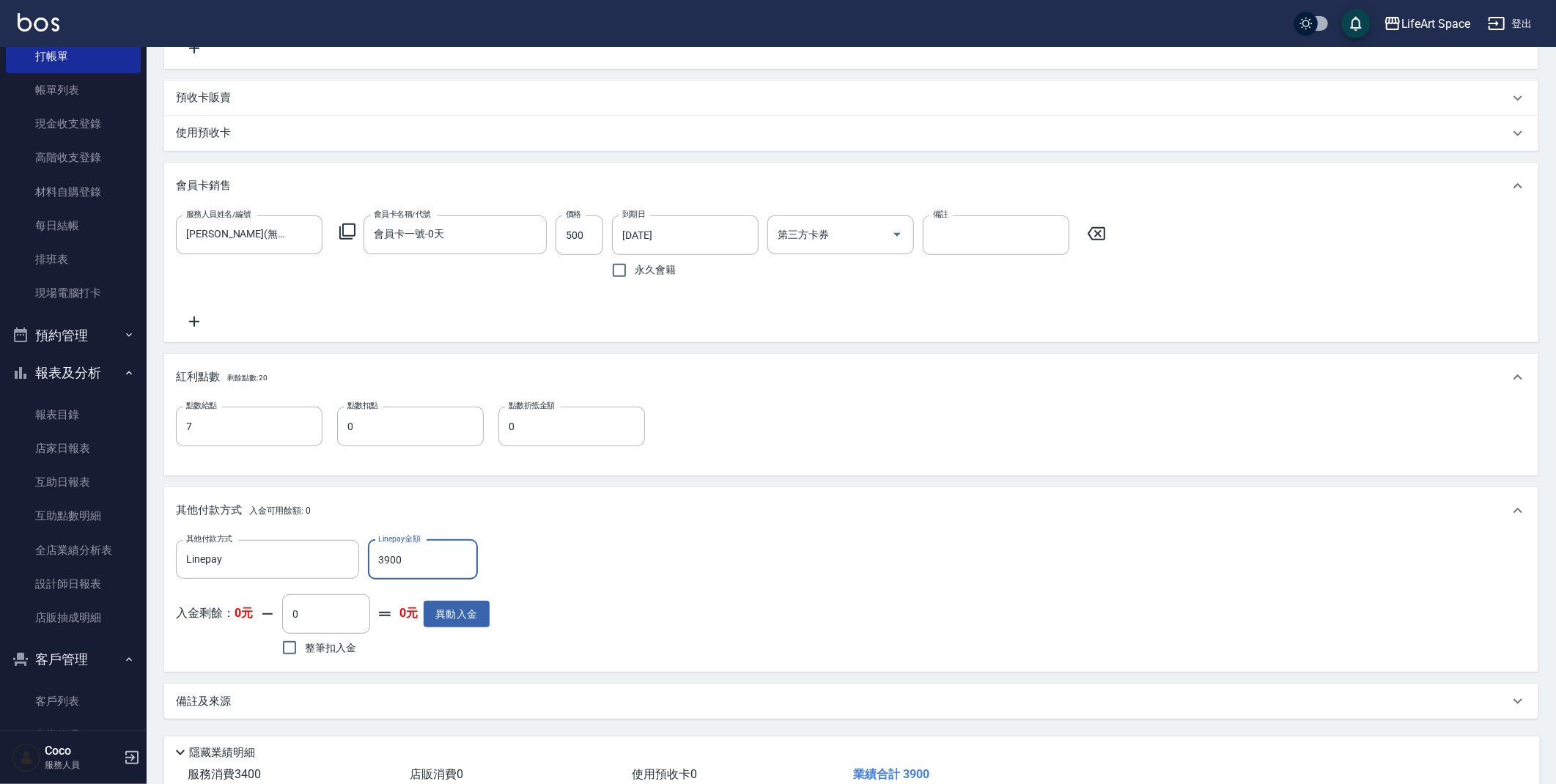
scroll to position [641, 0]
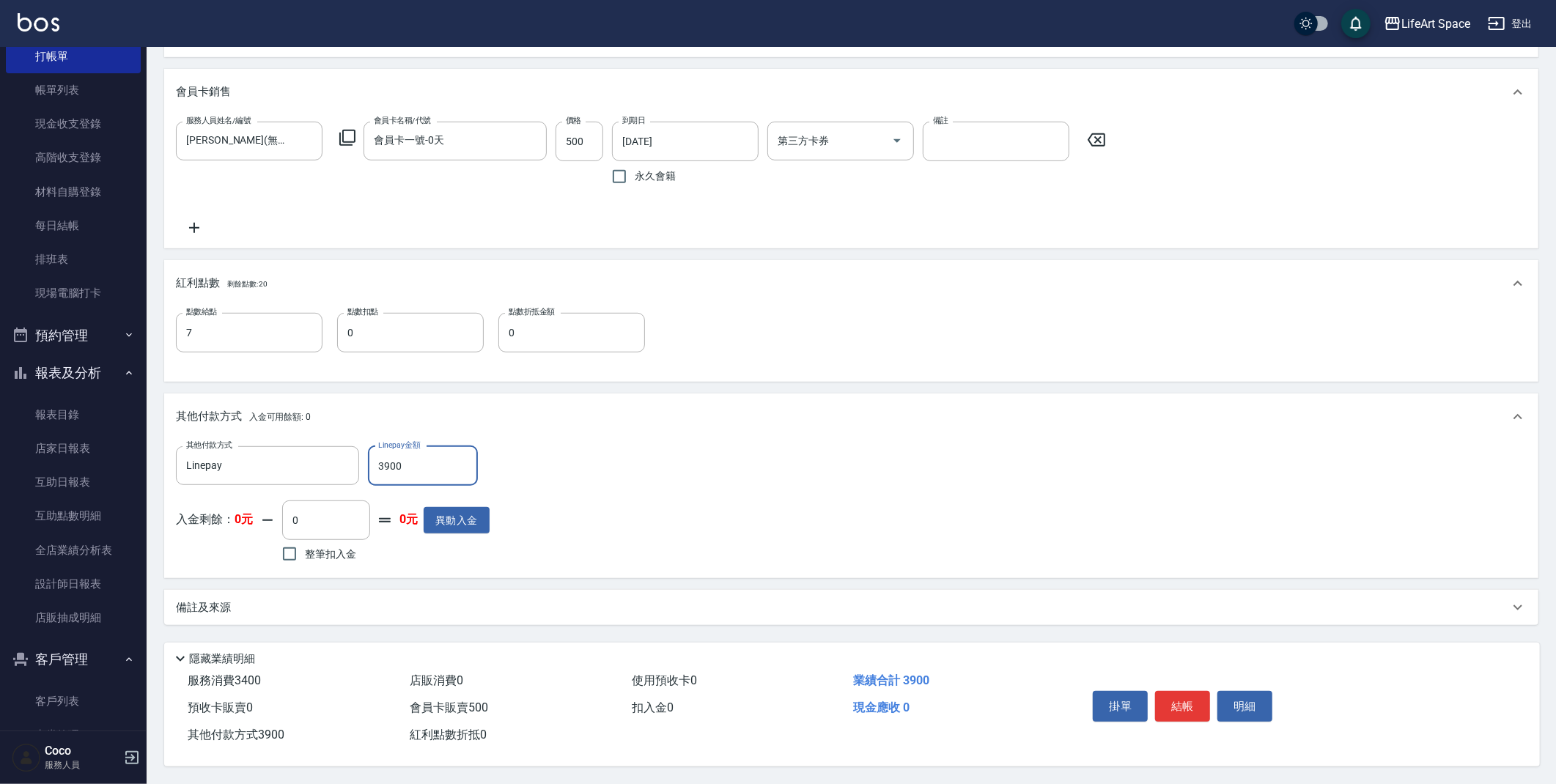
type input "3900"
click at [459, 603] on div "備註及來源" at bounding box center [842, 607] width 1333 height 15
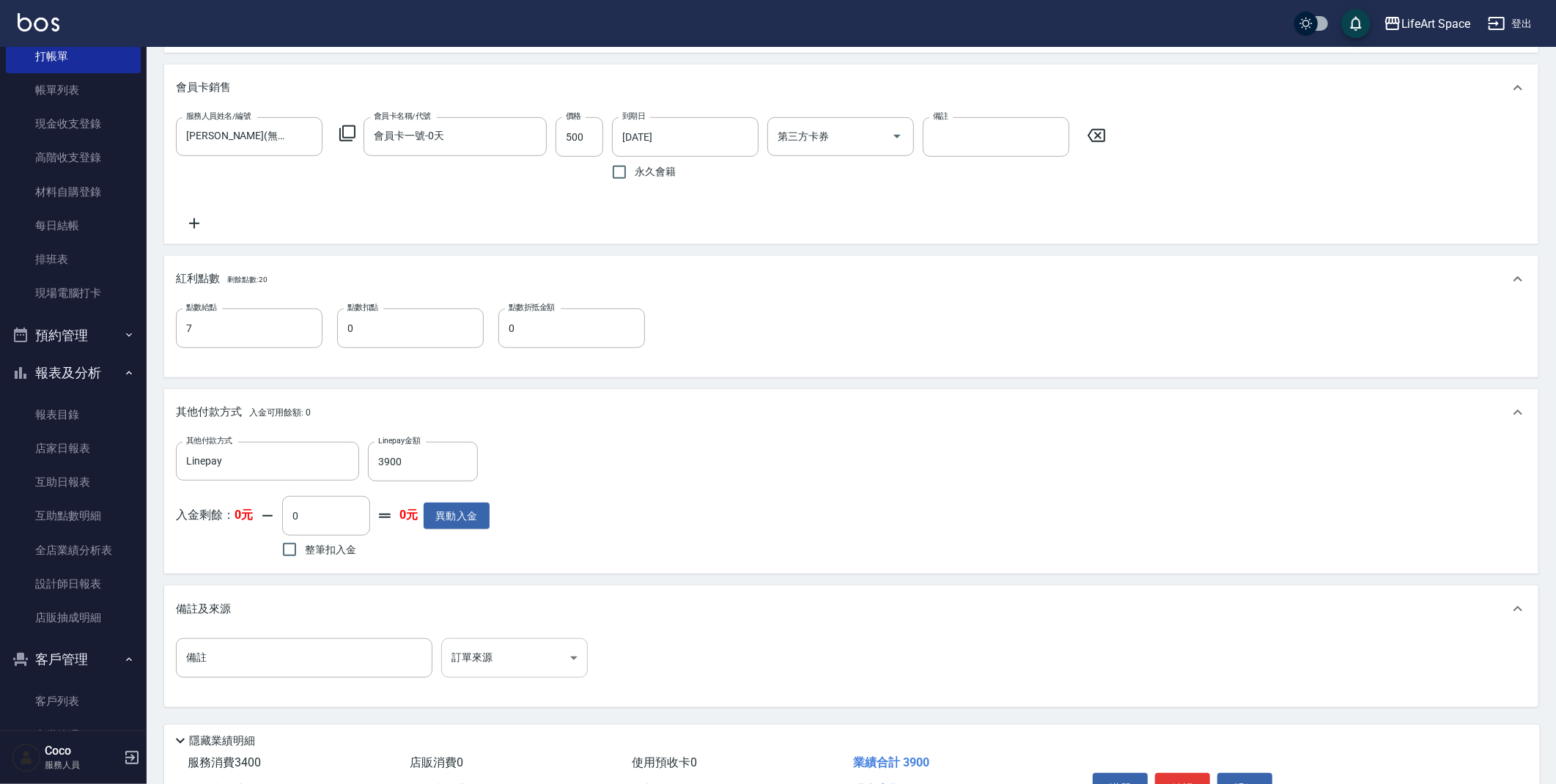
click at [531, 663] on body "LifeArt Space 登出 櫃檯作業 打帳單 帳單列表 現金收支登錄 高階收支登錄 材料自購登錄 每日結帳 排班表 現場電腦打卡 預約管理 預約管理 單…" at bounding box center [778, 112] width 1556 height 1507
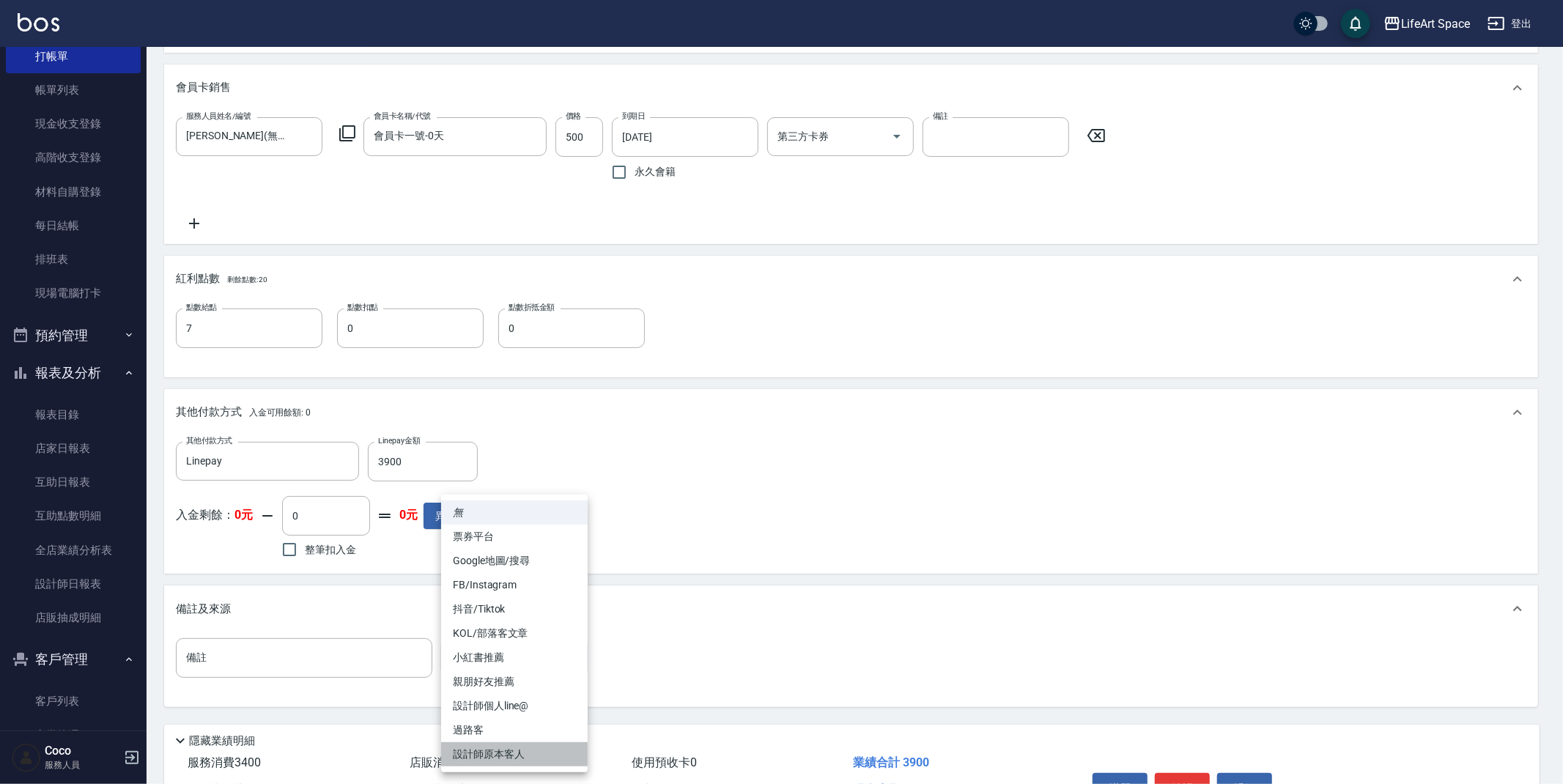
click at [560, 752] on li "設計師原本客人" at bounding box center [514, 754] width 147 height 24
type input "設計師原本客人"
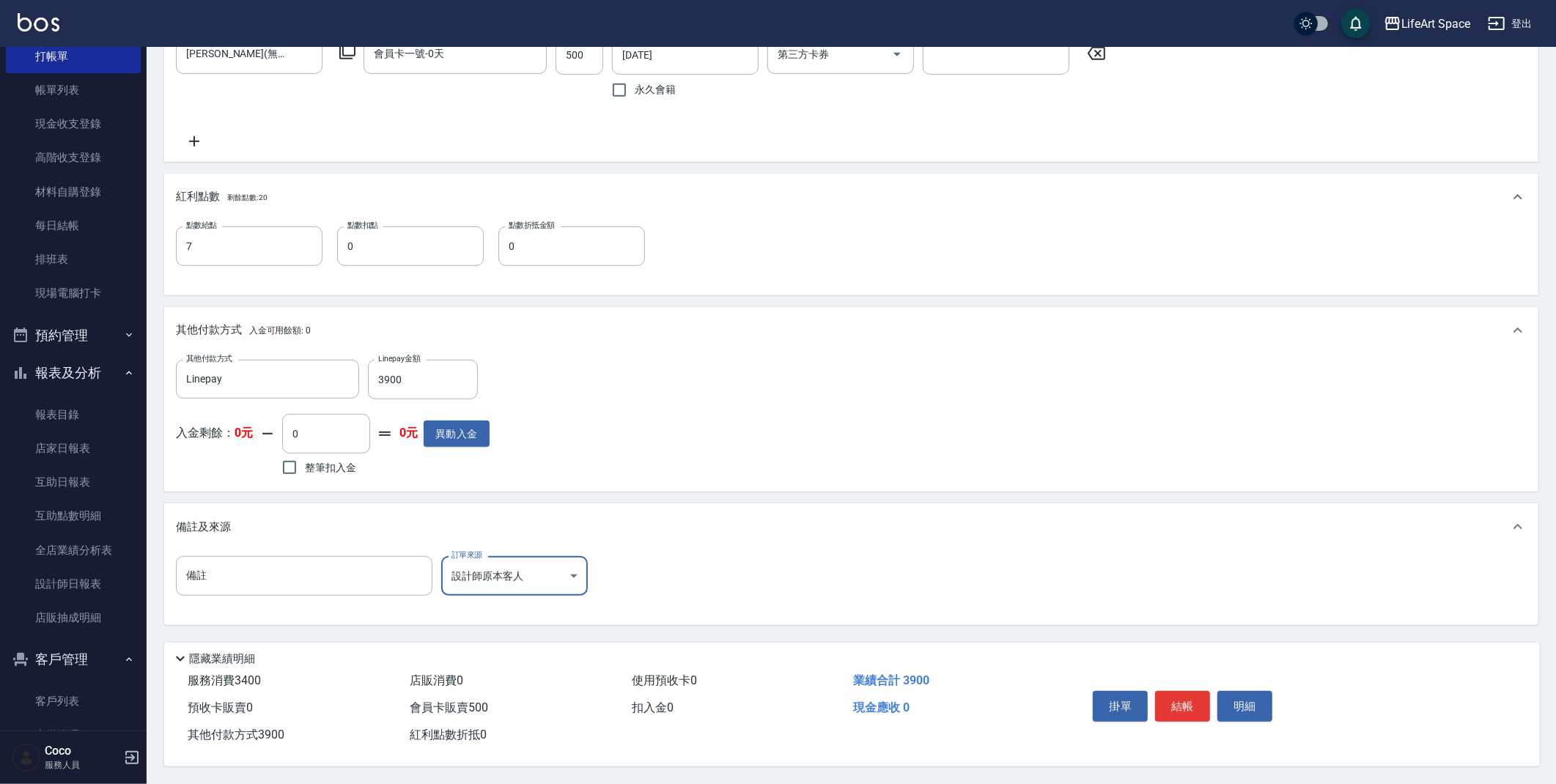
scroll to position [728, 0]
click at [1189, 700] on button "結帳" at bounding box center [1182, 706] width 55 height 31
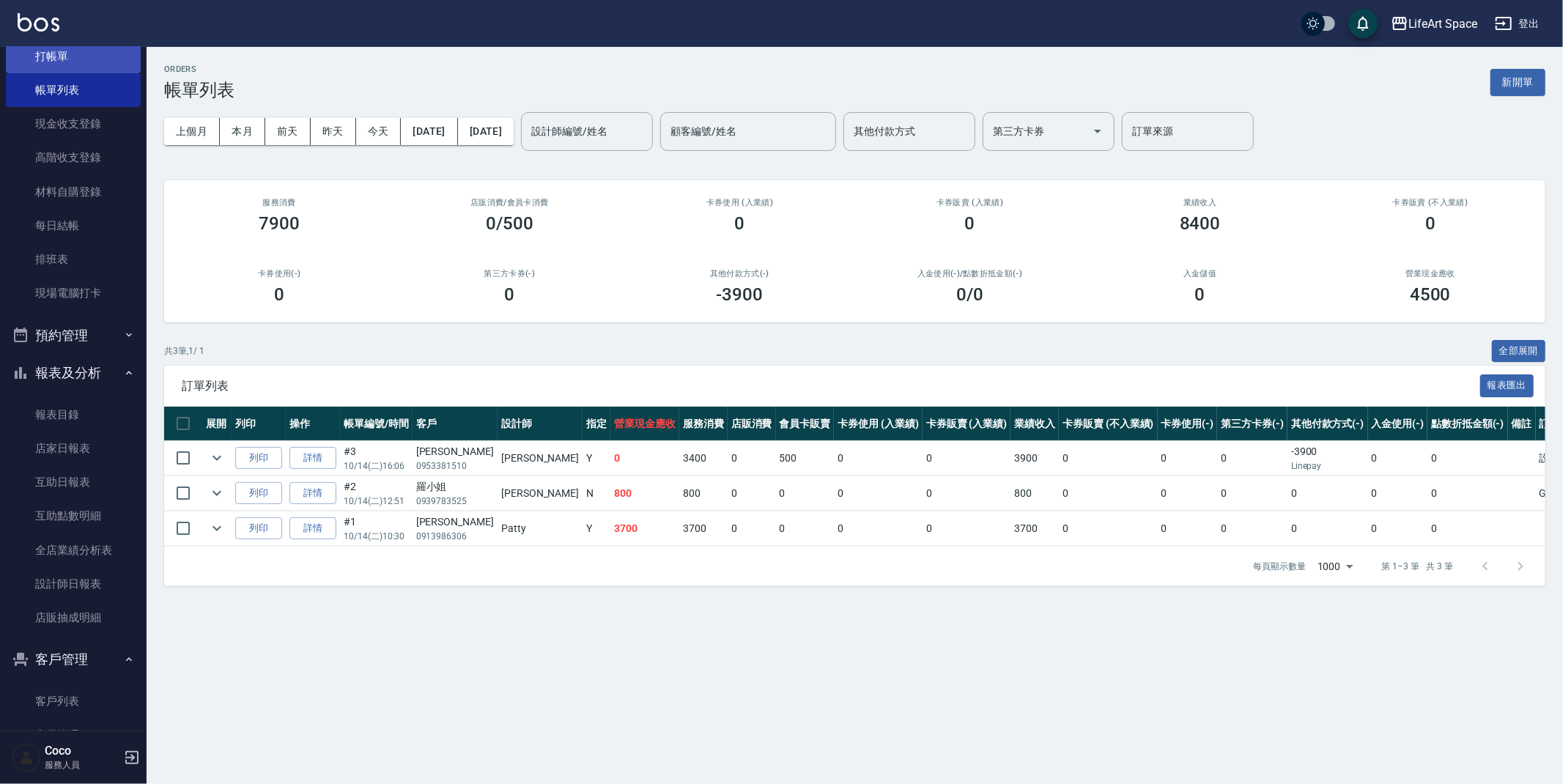
click at [69, 61] on link "打帳單" at bounding box center [73, 56] width 135 height 34
